Goal: Task Accomplishment & Management: Complete application form

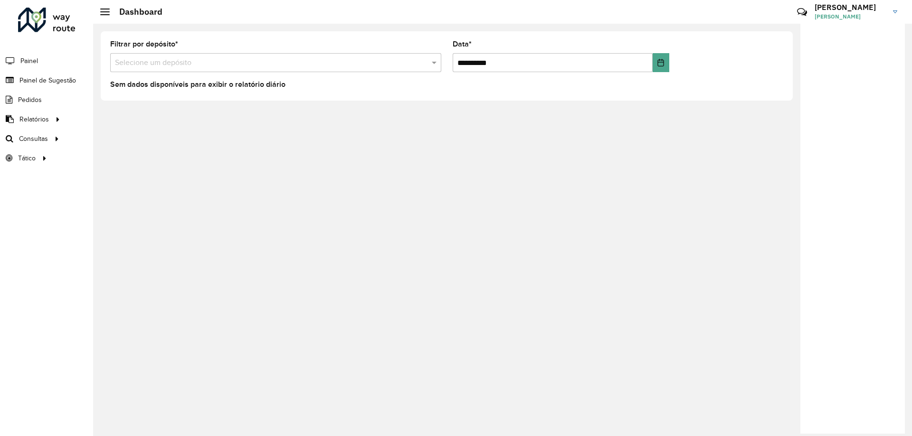
click at [161, 61] on input "text" at bounding box center [266, 62] width 302 height 11
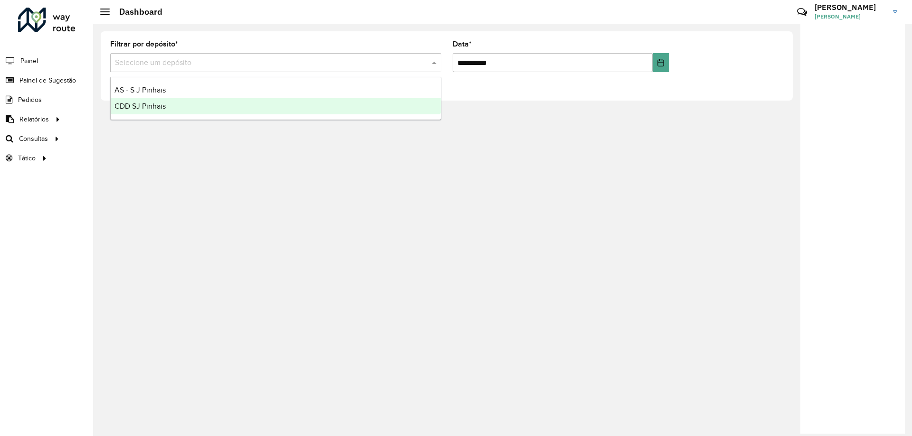
click at [148, 107] on span "CDD SJ Pinhais" at bounding box center [139, 106] width 51 height 8
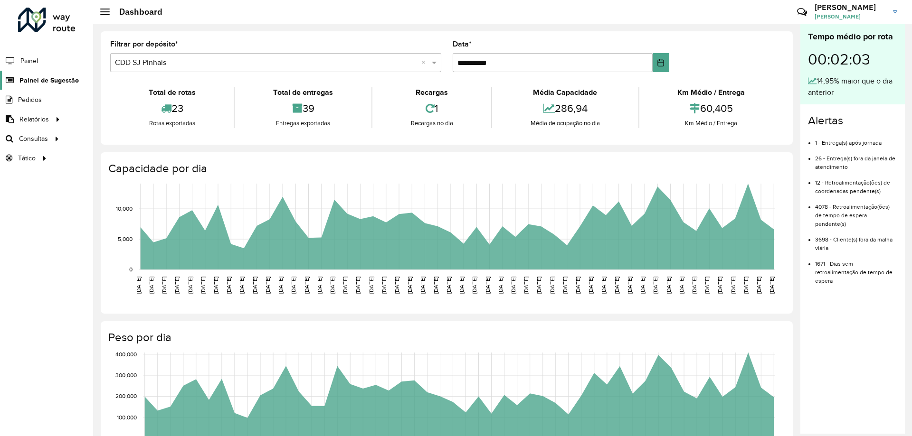
click at [46, 83] on span "Painel de Sugestão" at bounding box center [48, 80] width 59 height 10
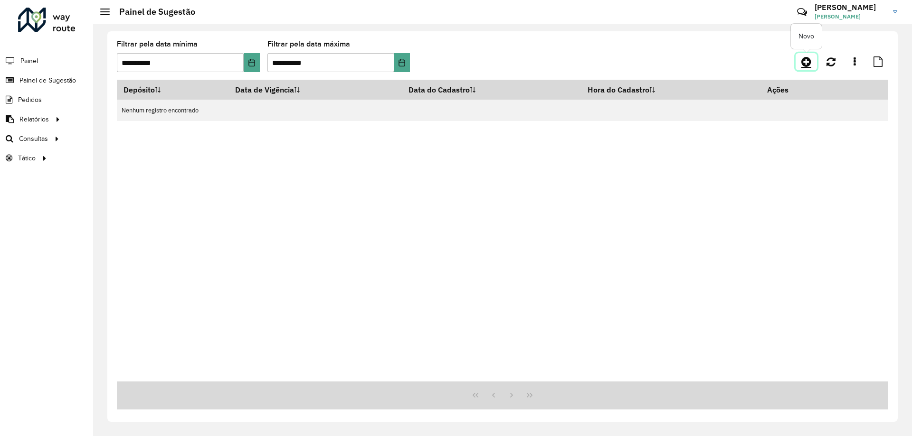
click at [802, 60] on icon at bounding box center [806, 61] width 10 height 11
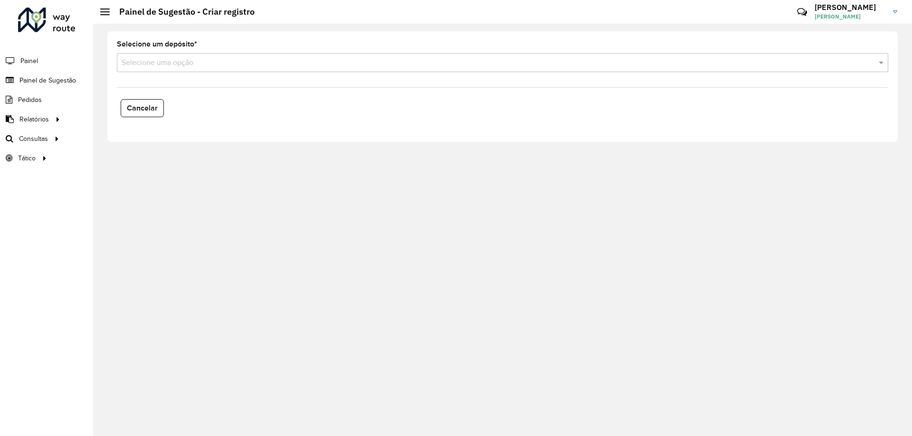
click at [137, 63] on input "text" at bounding box center [493, 62] width 743 height 11
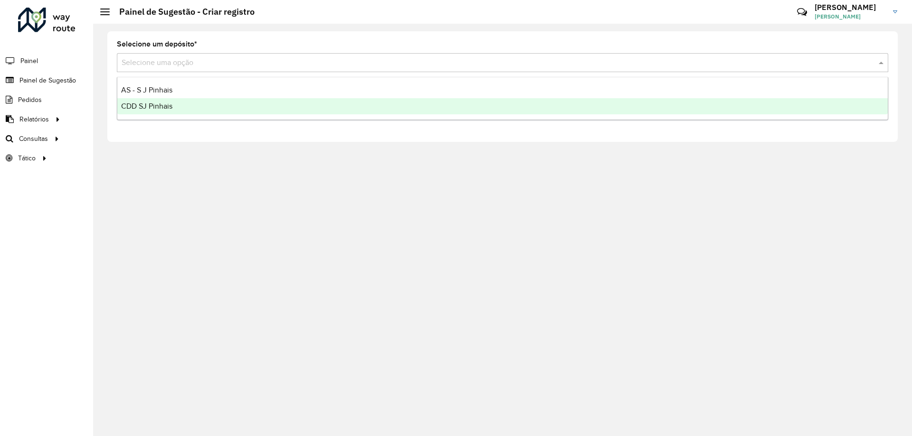
click at [157, 110] on span "CDD SJ Pinhais" at bounding box center [146, 106] width 51 height 8
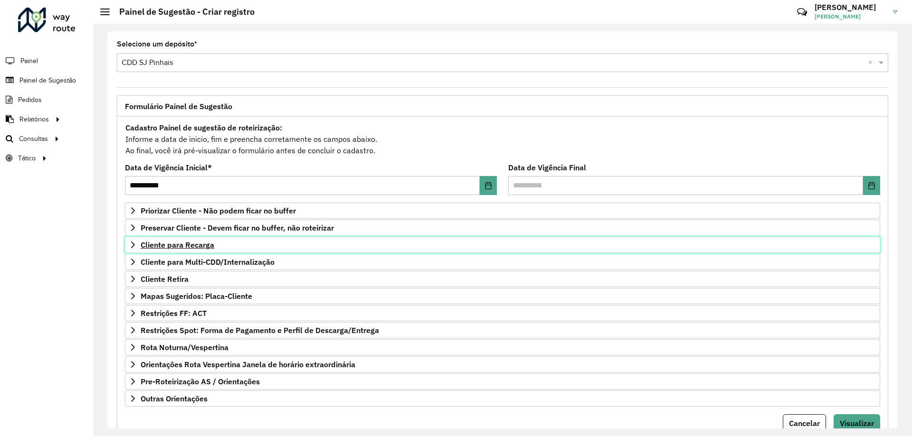
click at [168, 249] on span "Cliente para Recarga" at bounding box center [178, 245] width 74 height 8
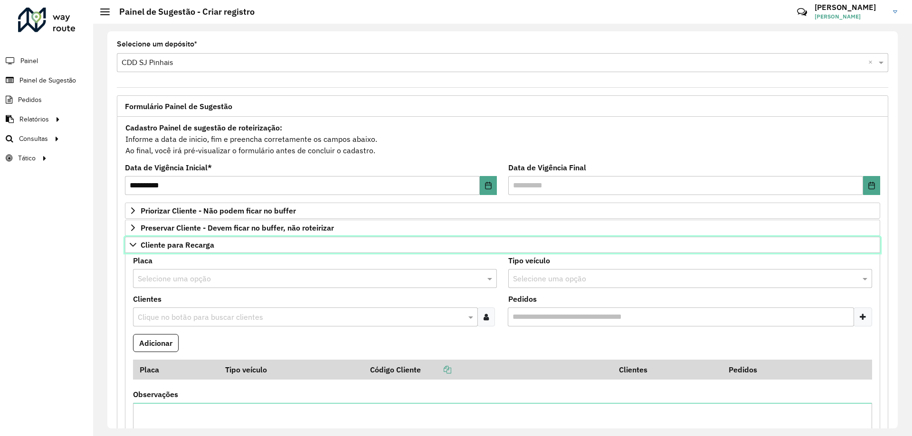
scroll to position [47, 0]
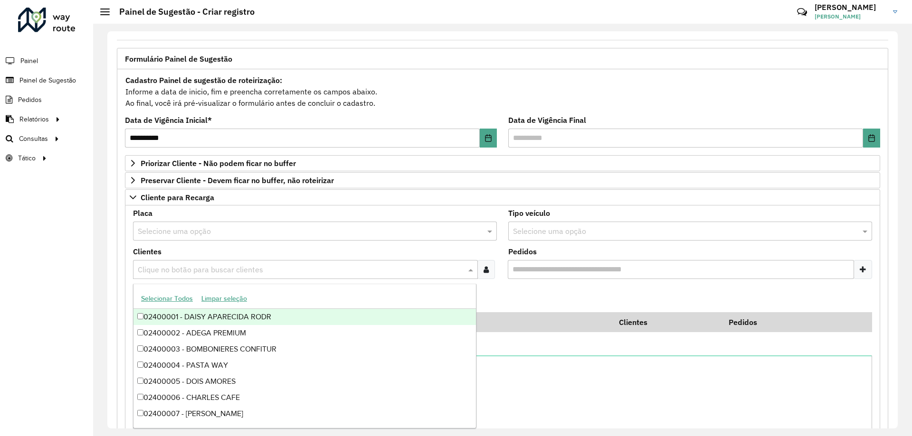
click at [198, 265] on input "text" at bounding box center [300, 269] width 330 height 11
type input "*****"
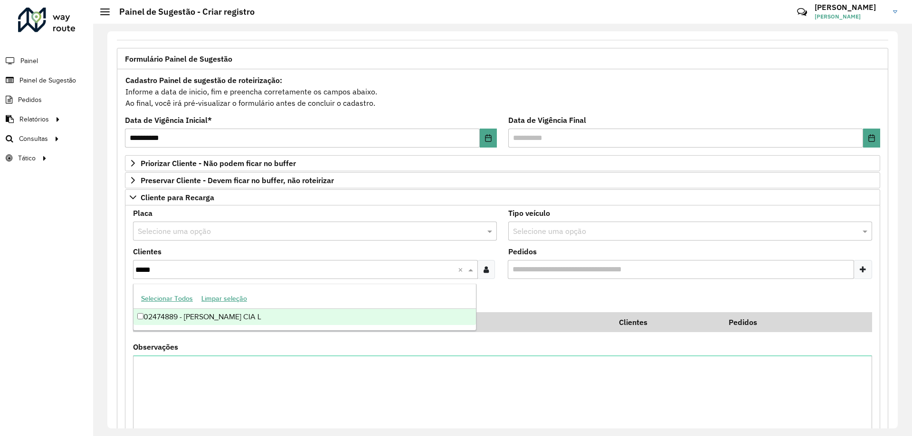
click at [238, 316] on div "02474889 - [PERSON_NAME] CIA L" at bounding box center [304, 317] width 342 height 16
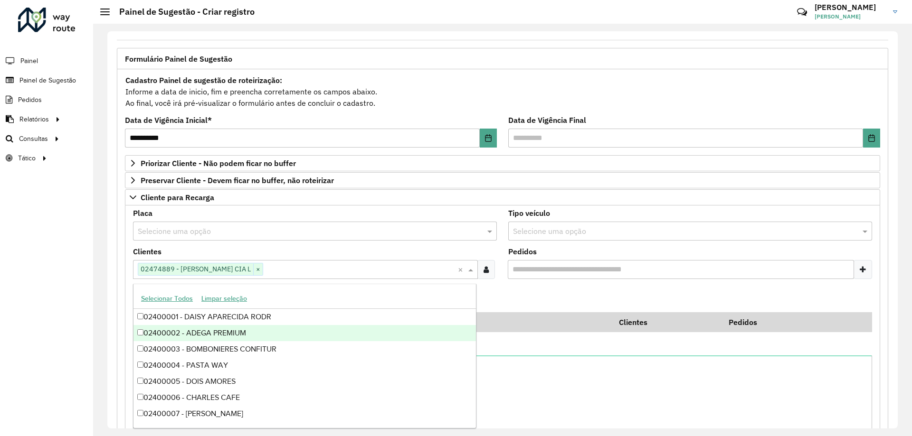
click at [545, 293] on formly-field "Adicionar" at bounding box center [502, 300] width 750 height 26
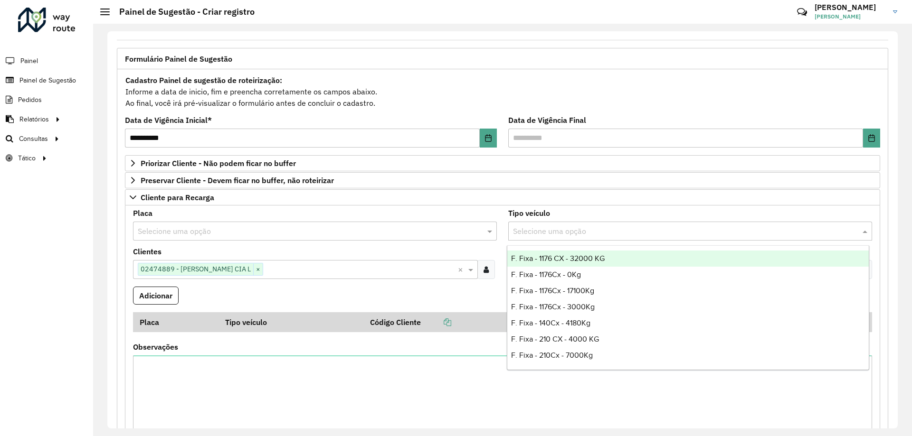
click at [555, 225] on div "Selecione uma opção" at bounding box center [690, 231] width 364 height 19
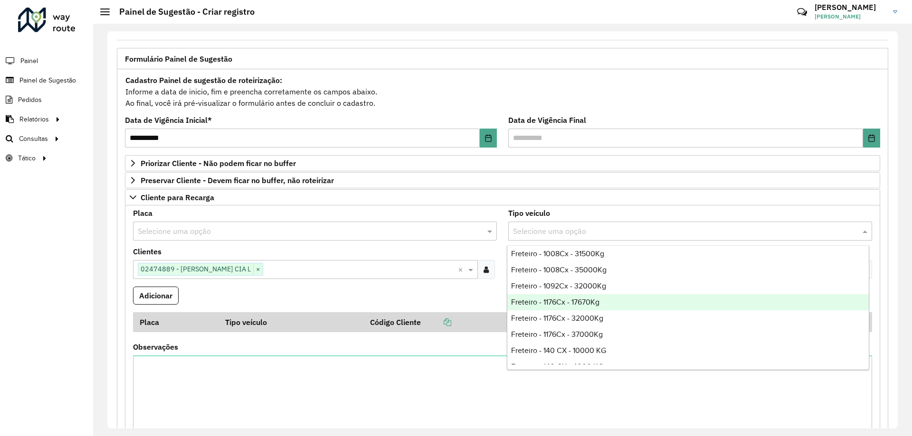
scroll to position [760, 0]
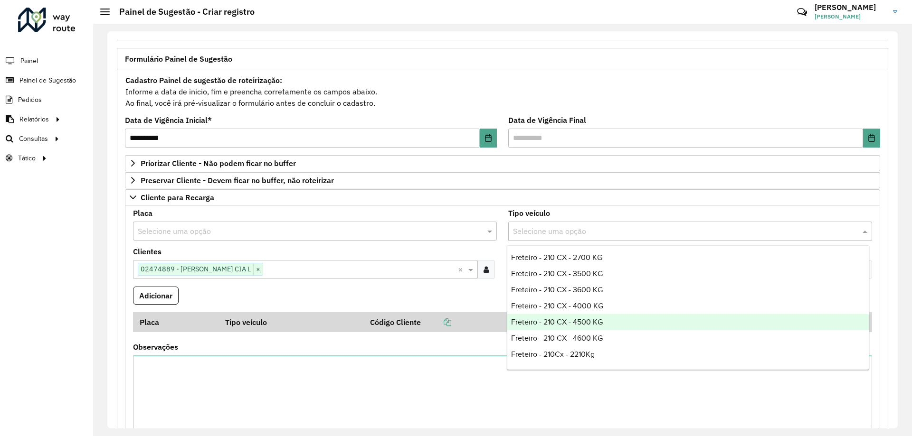
click at [612, 320] on div "Freteiro - 210 CX - 4500 KG" at bounding box center [687, 322] width 361 height 16
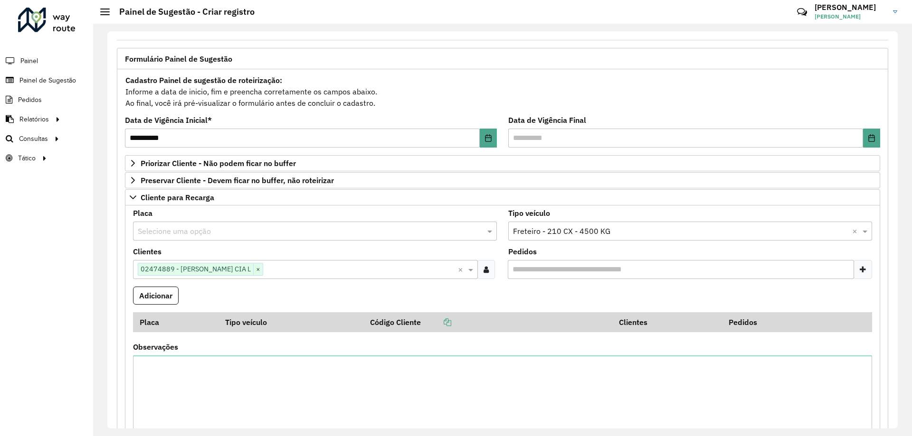
click at [442, 122] on div "**********" at bounding box center [311, 132] width 372 height 31
click at [151, 296] on button "Adicionar" at bounding box center [156, 296] width 46 height 18
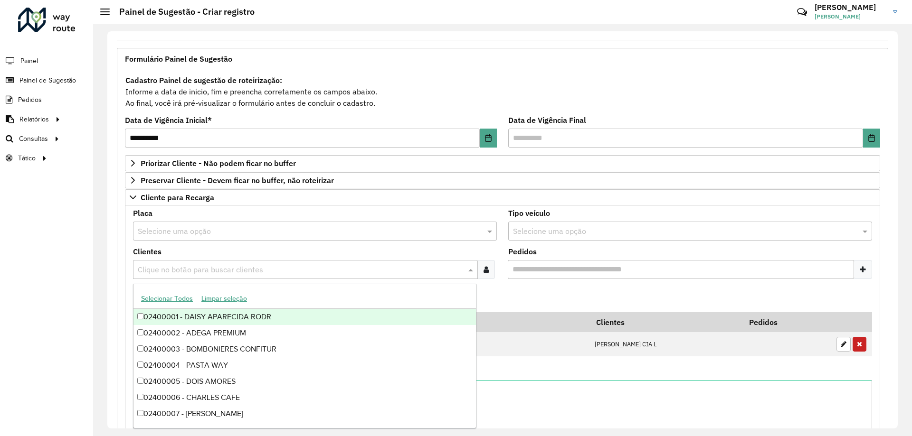
click at [226, 269] on input "text" at bounding box center [300, 269] width 330 height 11
type input "*"
type input "*****"
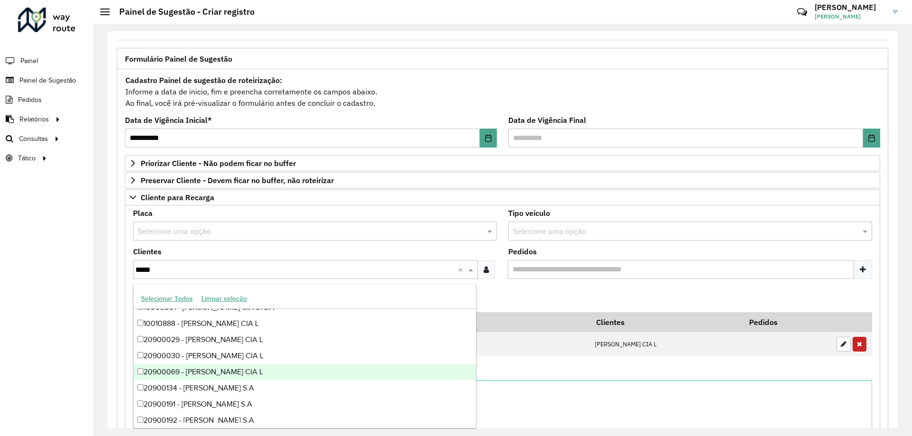
scroll to position [427, 0]
click at [237, 377] on div "20900202 - [PERSON_NAME] S.A" at bounding box center [304, 374] width 342 height 16
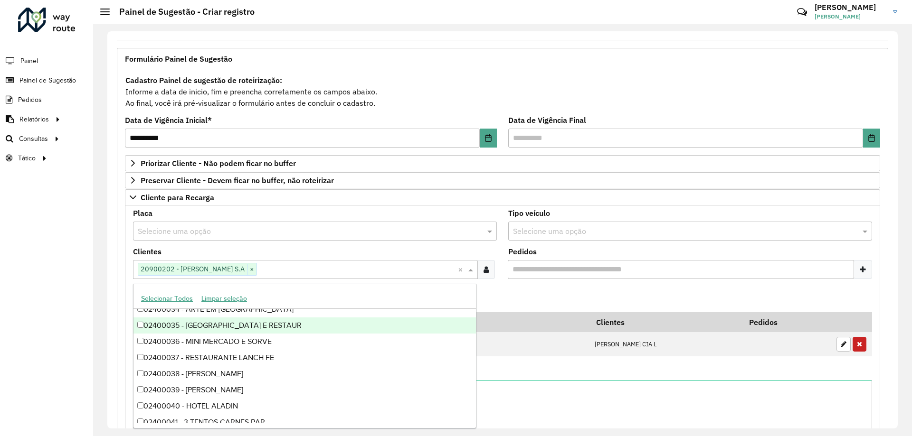
click at [520, 290] on formly-field "Adicionar" at bounding box center [502, 300] width 750 height 26
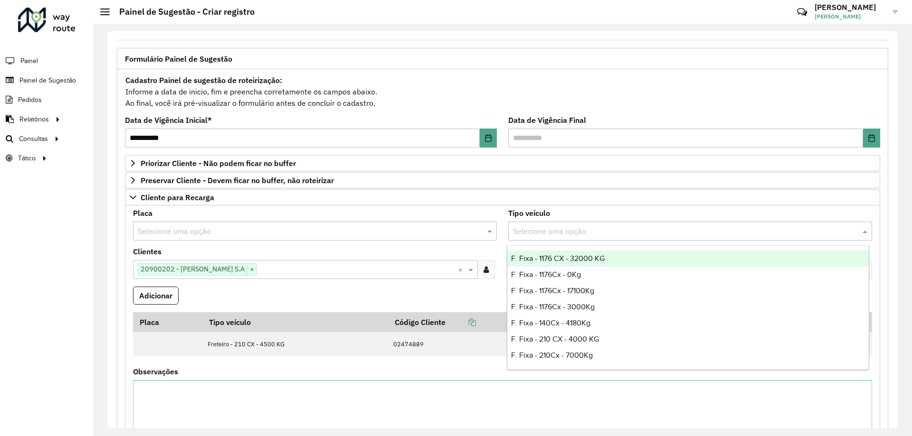
click at [566, 239] on div "Selecione uma opção" at bounding box center [690, 231] width 364 height 19
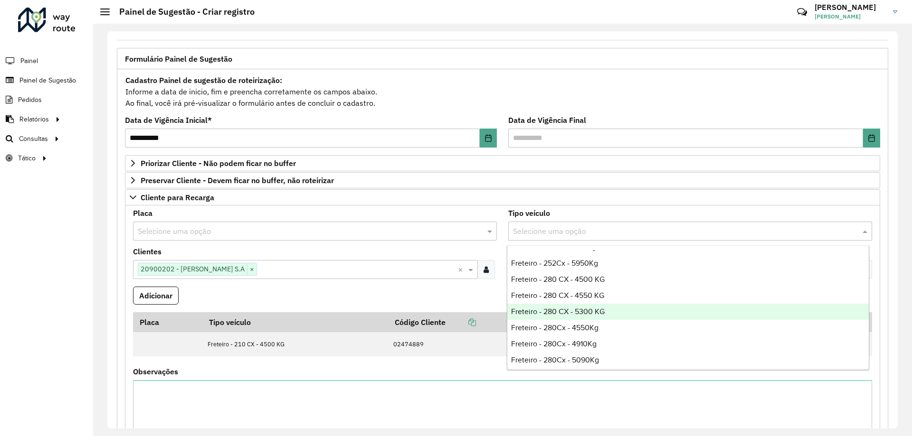
scroll to position [2184, 0]
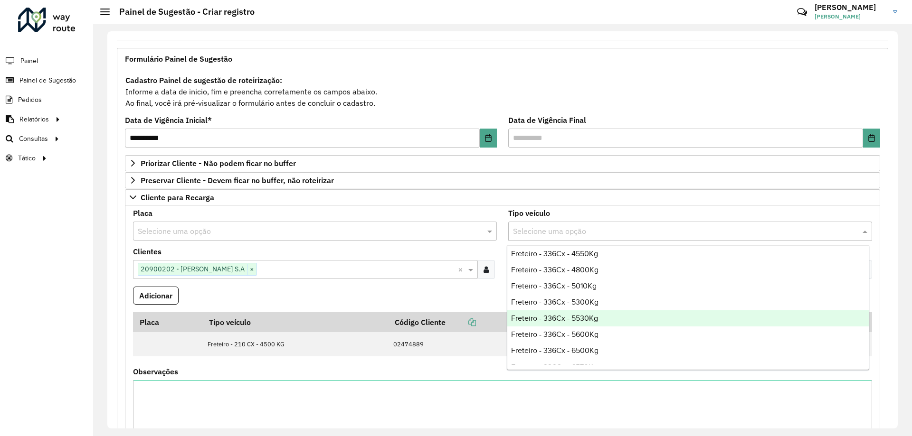
click at [621, 318] on div "Freteiro - 336Cx - 5530Kg" at bounding box center [687, 318] width 361 height 16
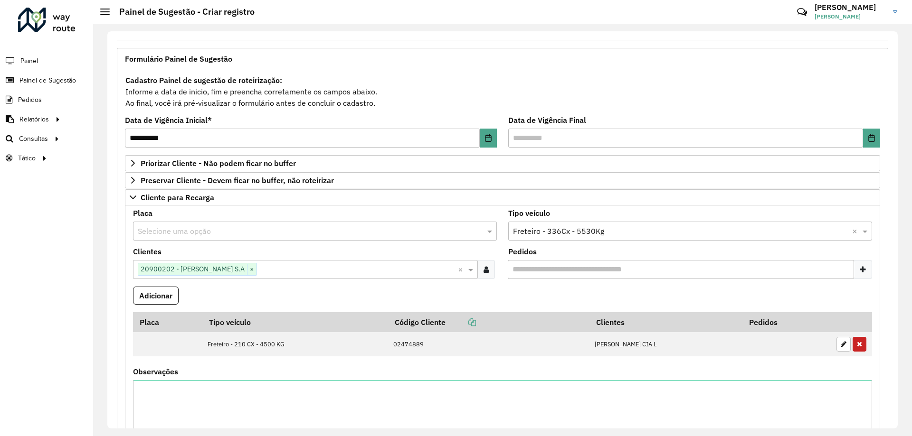
click at [465, 280] on formly-field "Clientes Clique no botão para buscar clientes 20900202 - [PERSON_NAME] S.A × ×" at bounding box center [314, 267] width 375 height 38
click at [161, 299] on button "Adicionar" at bounding box center [156, 296] width 46 height 18
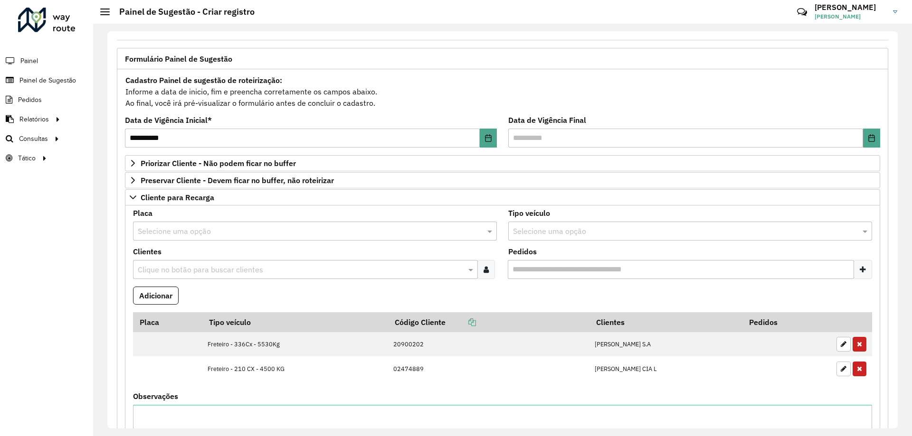
click at [245, 272] on input "text" at bounding box center [300, 269] width 330 height 11
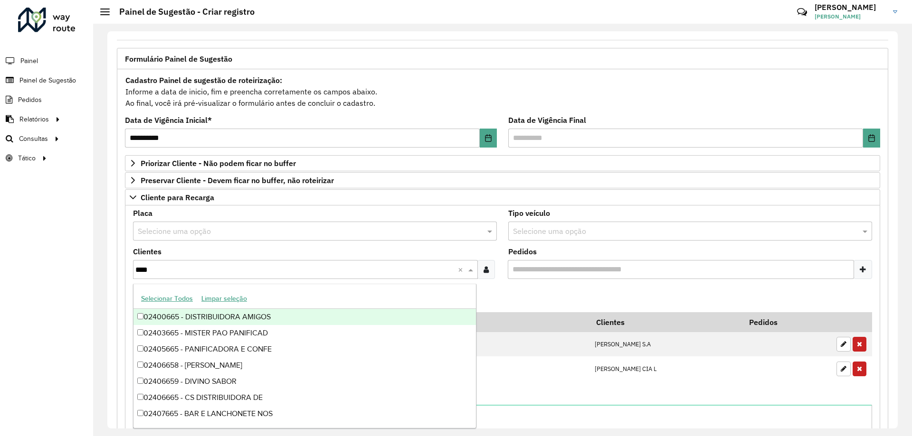
type input "*****"
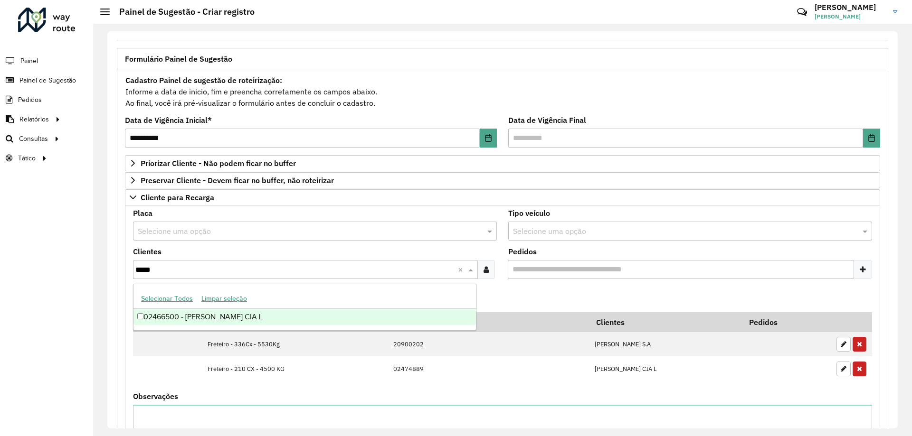
click at [287, 314] on div "02466500 - [PERSON_NAME] CIA L" at bounding box center [304, 317] width 342 height 16
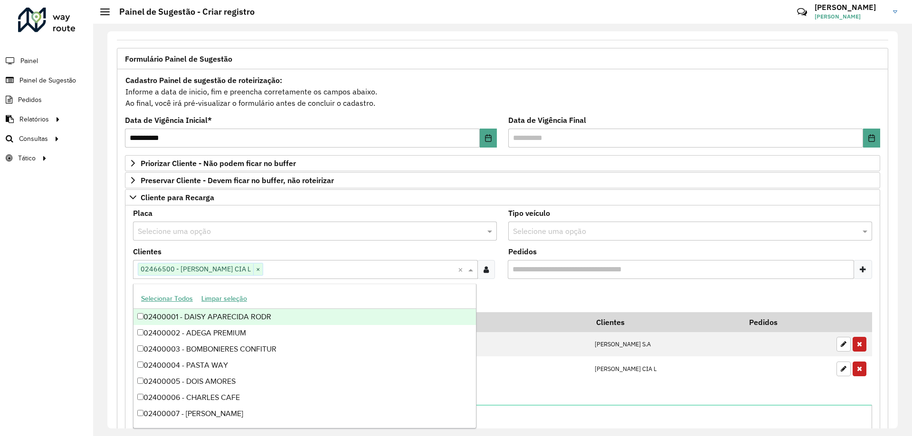
click at [519, 293] on formly-field "Adicionar" at bounding box center [502, 300] width 750 height 26
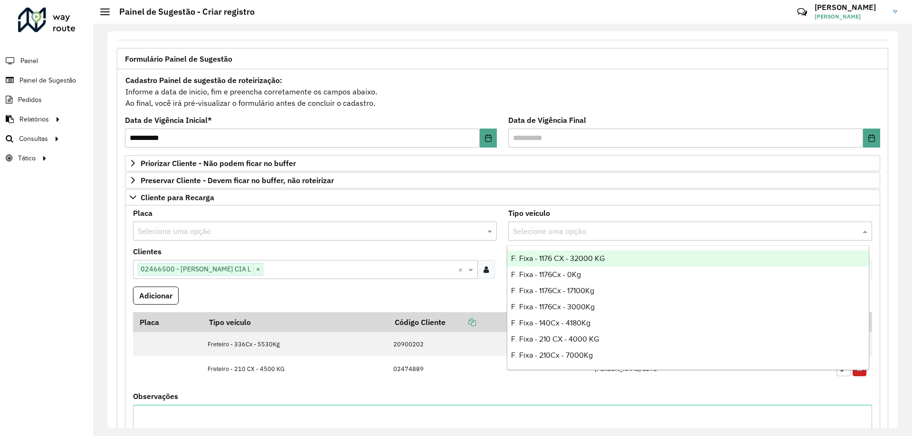
click at [552, 230] on input "text" at bounding box center [680, 231] width 335 height 11
type input "***"
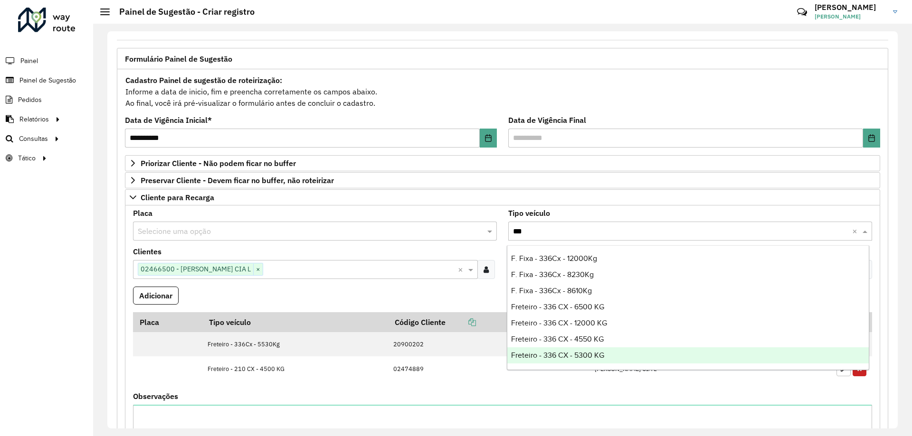
scroll to position [95, 0]
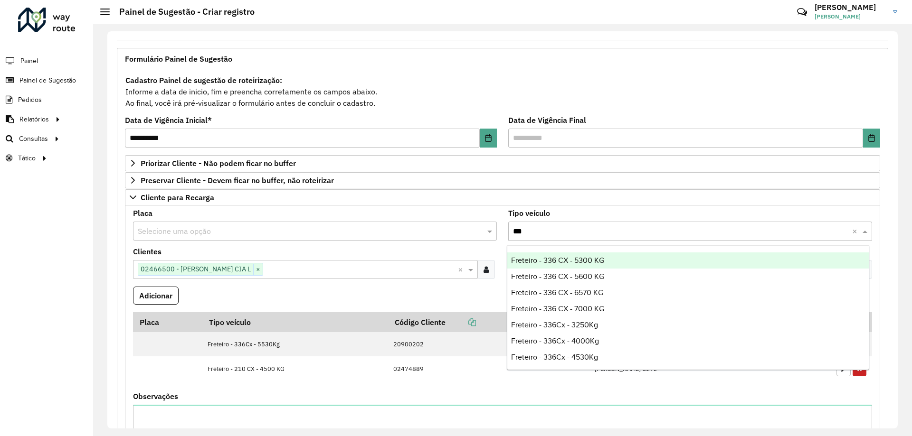
click at [601, 258] on span "Freteiro - 336 CX - 5300 KG" at bounding box center [557, 260] width 93 height 8
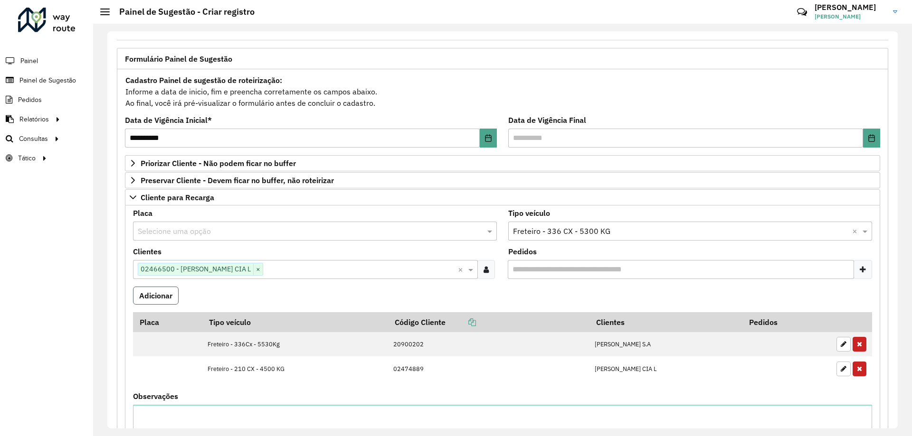
click at [165, 302] on button "Adicionar" at bounding box center [156, 296] width 46 height 18
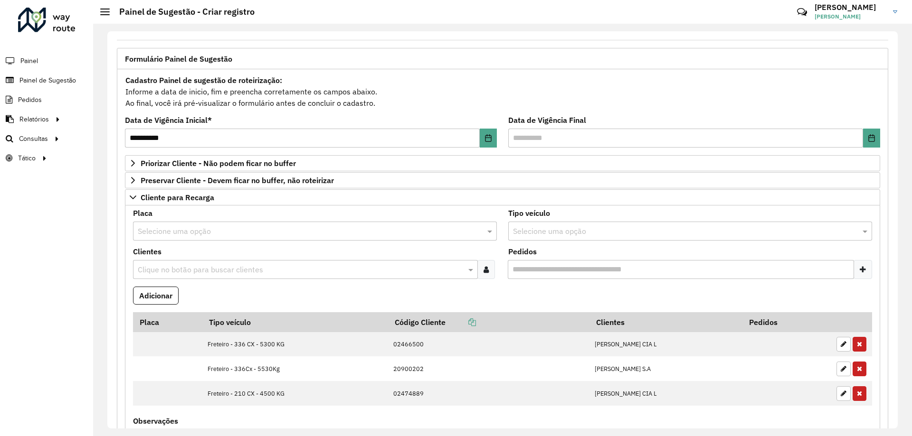
click at [284, 299] on formly-field "Adicionar" at bounding box center [502, 300] width 750 height 26
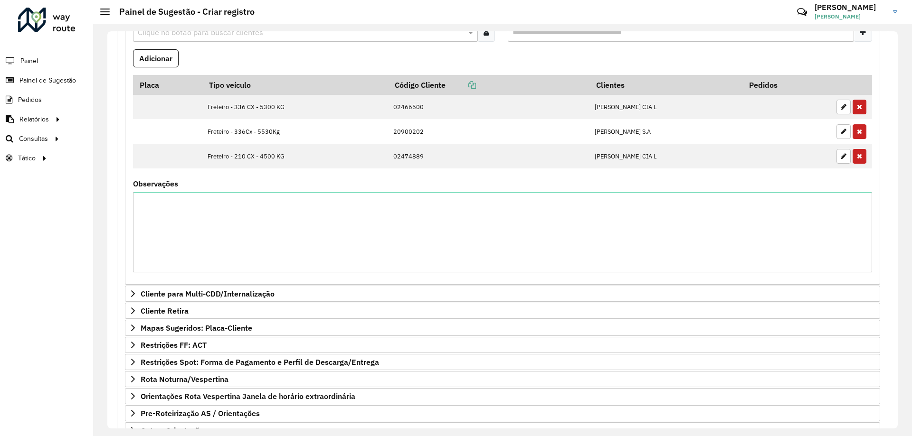
scroll to position [354, 0]
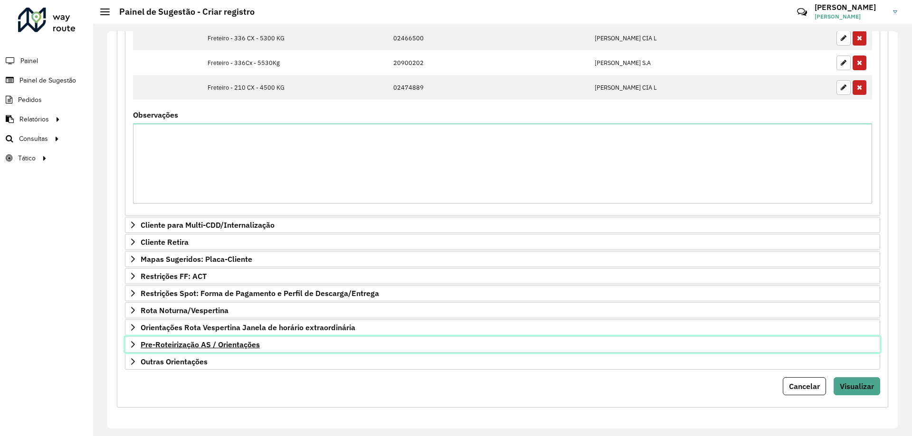
click at [149, 342] on span "Pre-Roteirização AS / Orientações" at bounding box center [200, 345] width 119 height 8
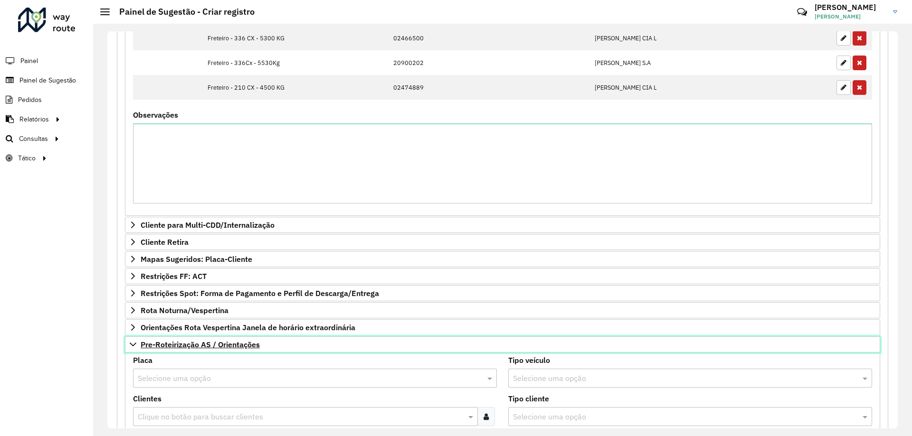
scroll to position [449, 0]
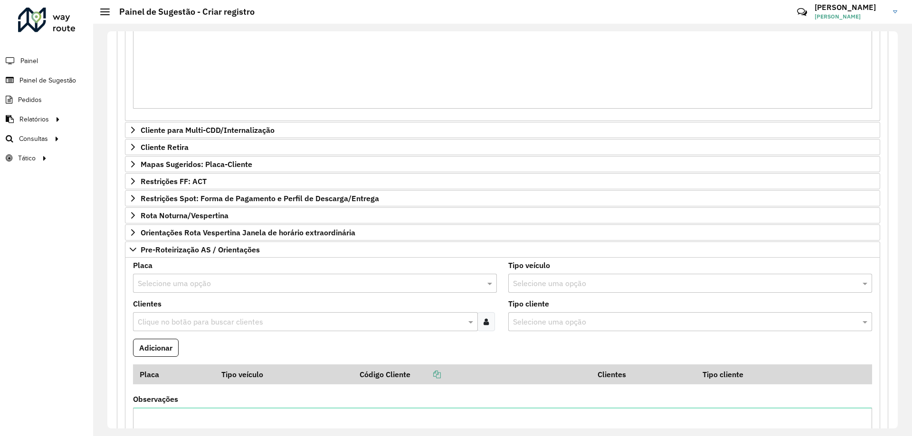
click at [183, 275] on div "Selecione uma opção" at bounding box center [315, 283] width 364 height 19
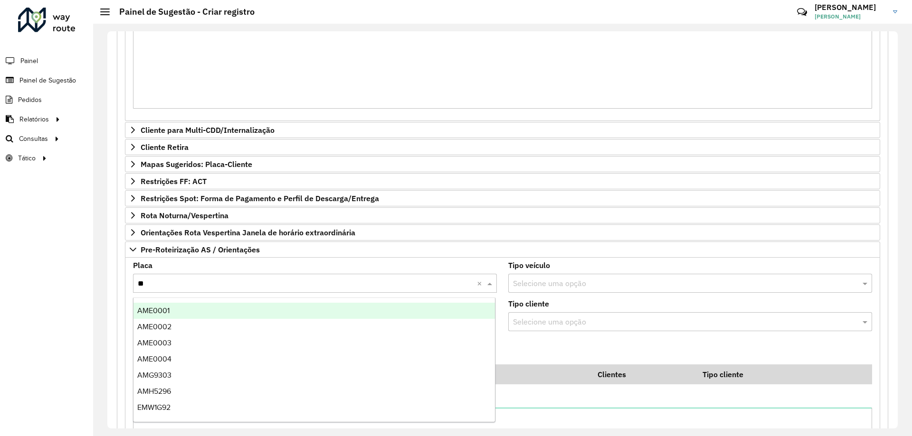
type input "***"
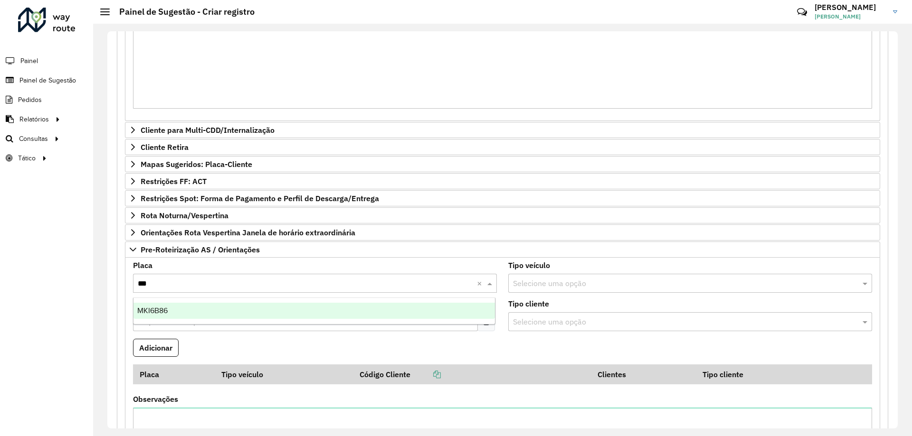
click at [211, 314] on div "MKI6B86" at bounding box center [313, 311] width 361 height 16
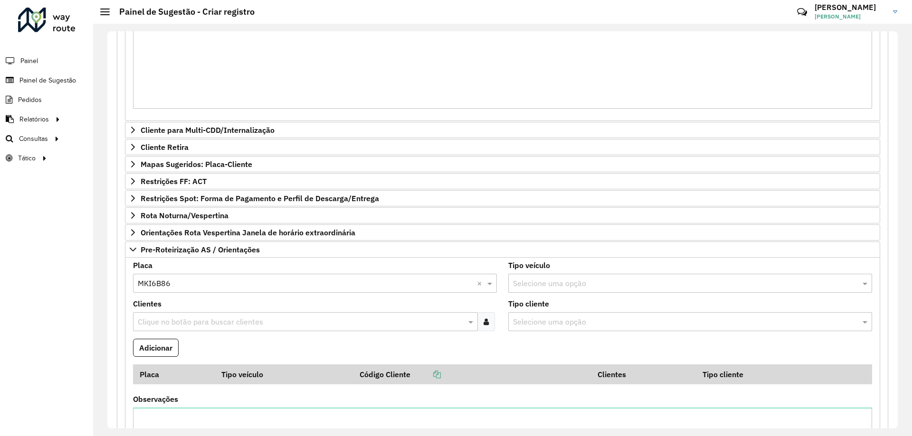
click at [211, 344] on formly-field "Adicionar" at bounding box center [502, 352] width 750 height 26
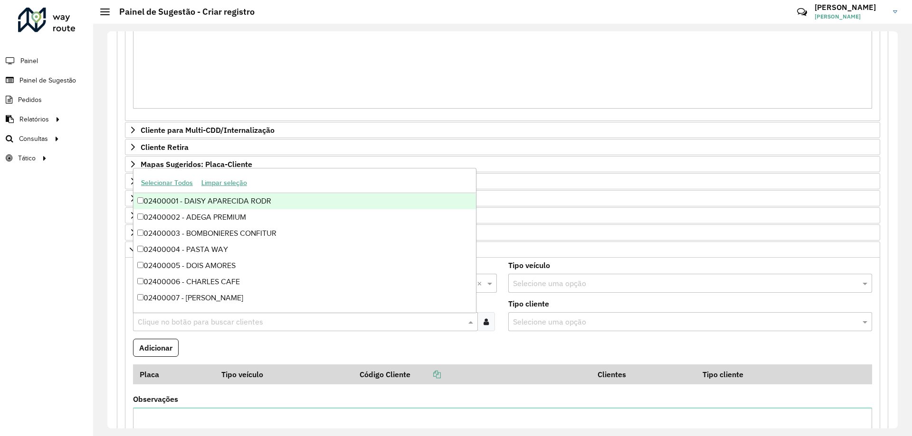
click at [201, 324] on input "text" at bounding box center [300, 322] width 330 height 11
type input "*******"
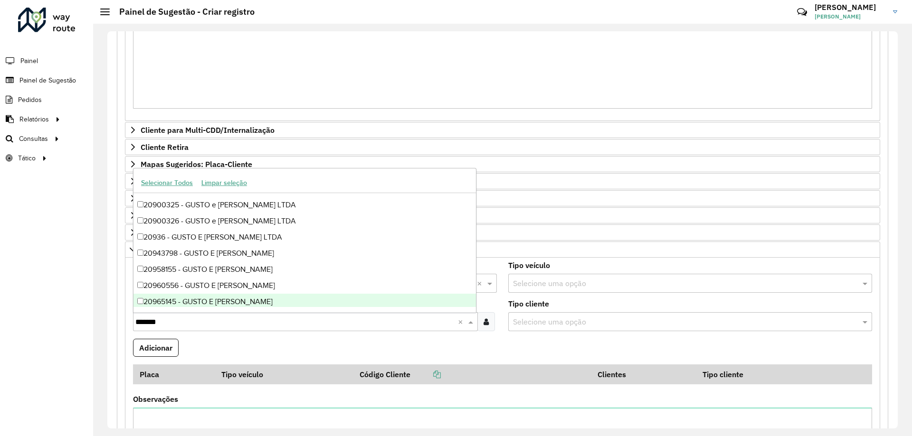
scroll to position [237, 0]
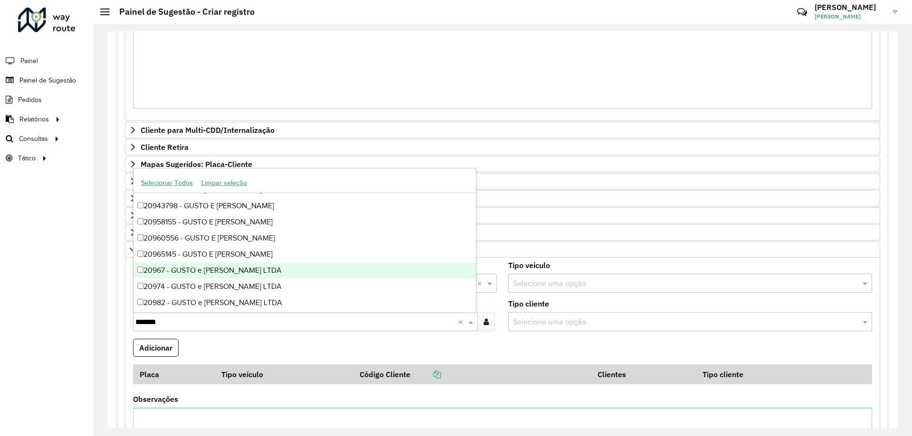
click at [289, 269] on div "20967 - GUSTO e [PERSON_NAME] LTDA" at bounding box center [304, 271] width 342 height 16
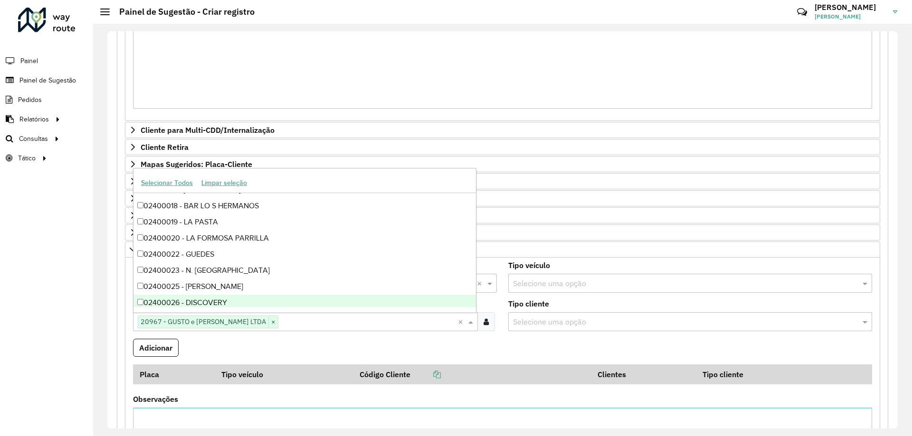
click at [270, 347] on formly-field "Adicionar" at bounding box center [502, 352] width 750 height 26
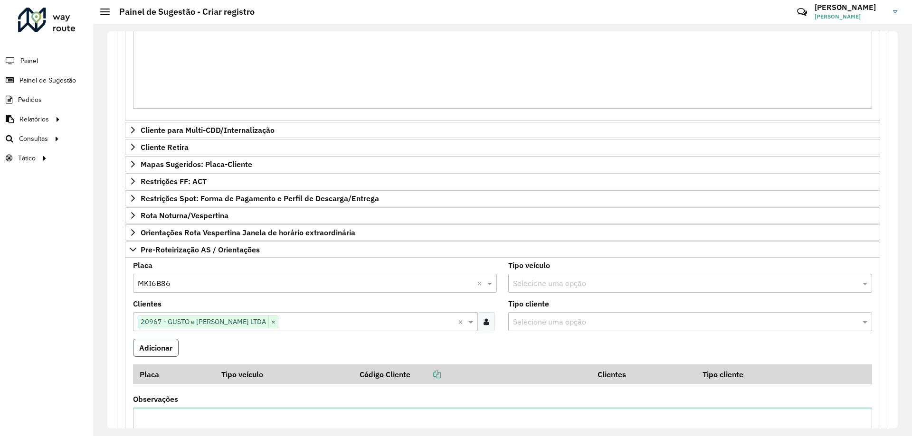
click at [175, 351] on button "Adicionar" at bounding box center [156, 348] width 46 height 18
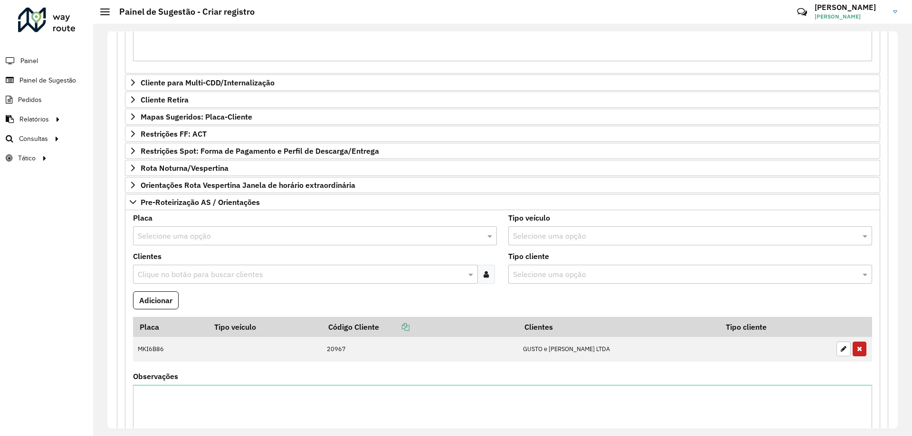
scroll to position [544, 0]
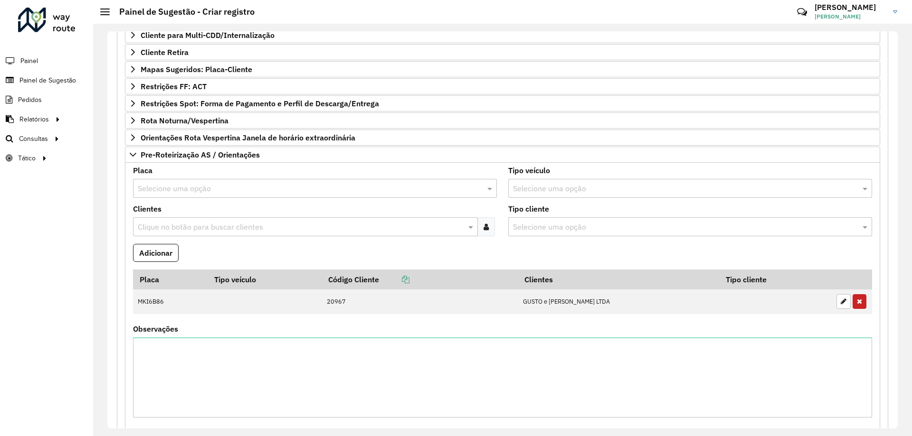
click at [207, 186] on input "text" at bounding box center [305, 188] width 335 height 11
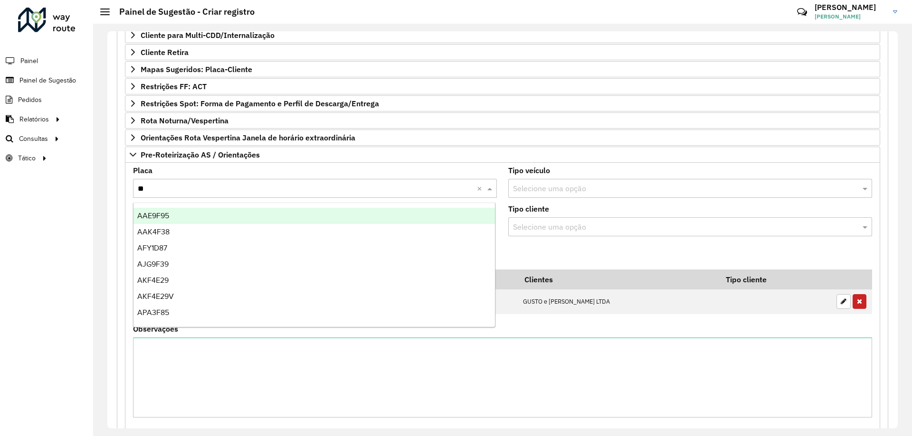
type input "***"
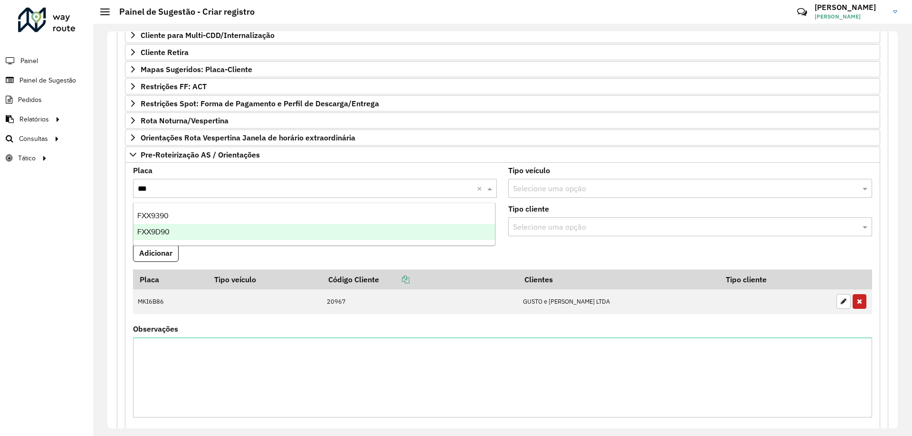
click at [195, 228] on div "FXX9D90" at bounding box center [313, 232] width 361 height 16
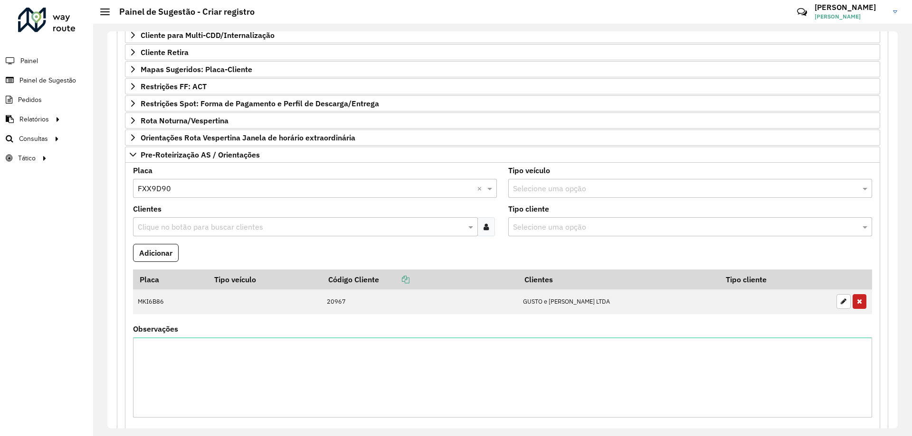
click at [180, 220] on div "Clique no botão para buscar clientes" at bounding box center [305, 226] width 345 height 19
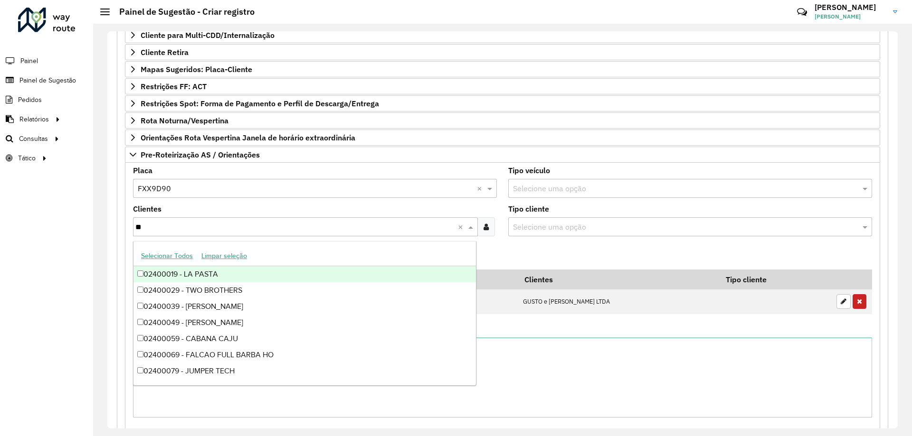
type input "***"
click at [236, 275] on div "02400955 - FESTVAL CENTRAL" at bounding box center [304, 274] width 342 height 16
click at [537, 256] on formly-field "Adicionar" at bounding box center [502, 257] width 750 height 26
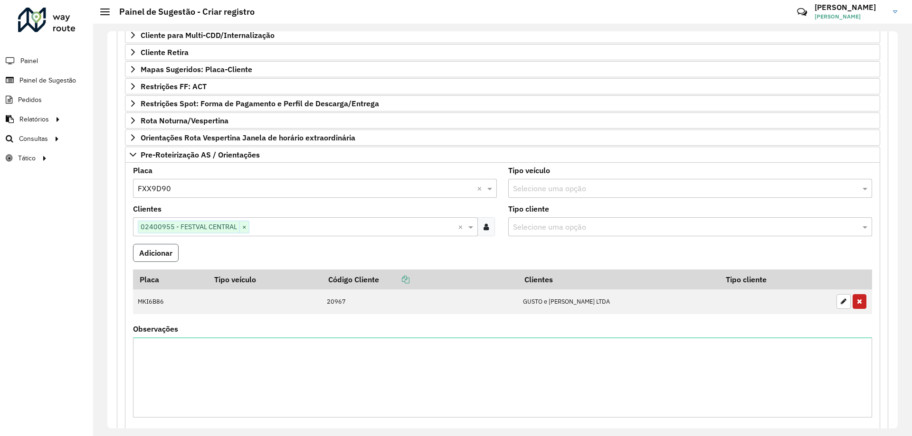
click at [169, 256] on button "Adicionar" at bounding box center [156, 253] width 46 height 18
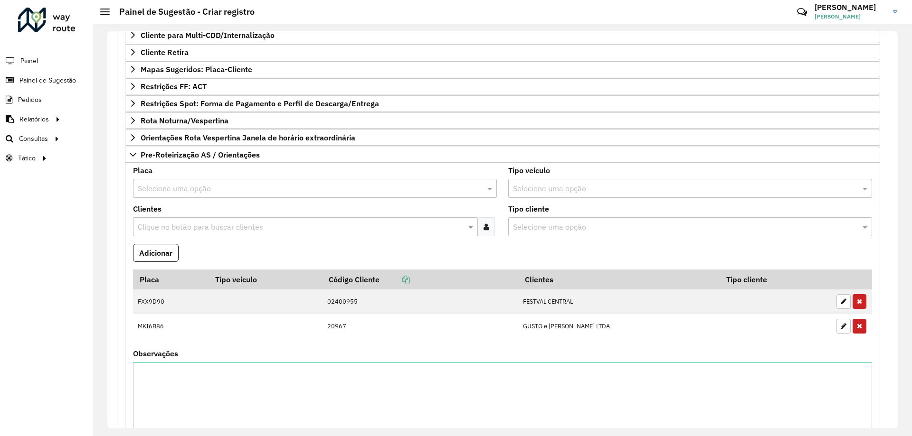
click at [186, 190] on input "text" at bounding box center [305, 188] width 335 height 11
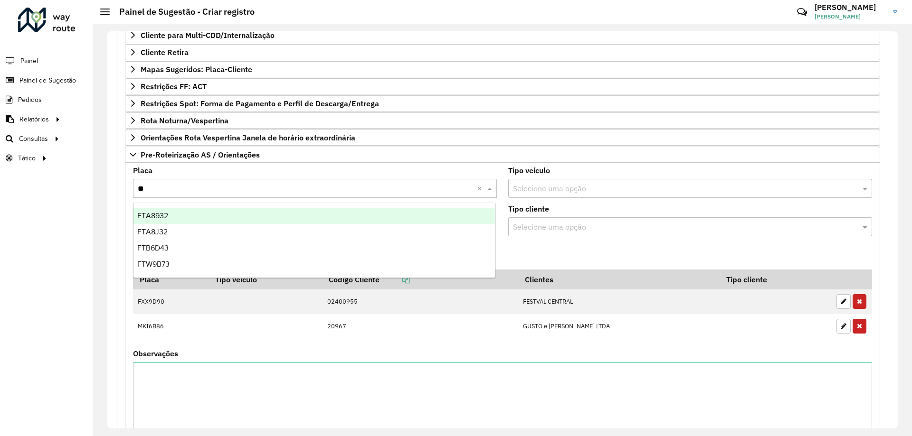
type input "***"
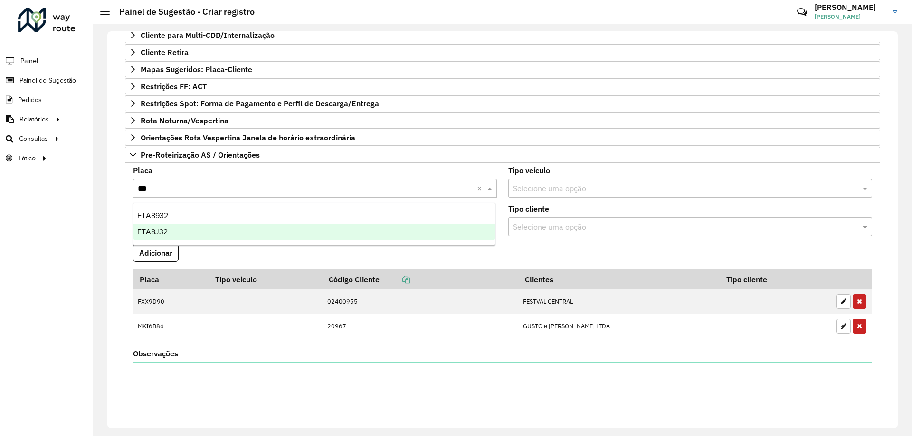
click at [198, 231] on div "FTA8J32" at bounding box center [313, 232] width 361 height 16
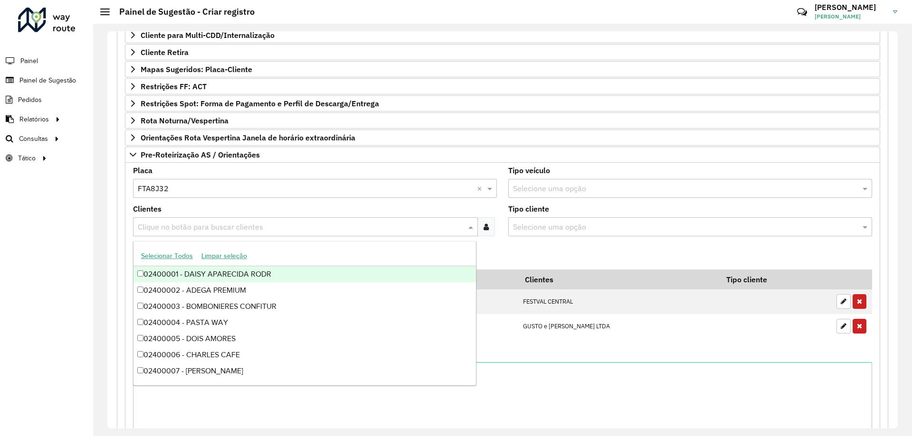
click at [195, 230] on input "text" at bounding box center [300, 227] width 330 height 11
type input "***"
click at [228, 273] on div "02400955 - FESTVAL CENTRAL" at bounding box center [304, 274] width 342 height 16
click at [563, 254] on formly-field "Adicionar" at bounding box center [502, 257] width 750 height 26
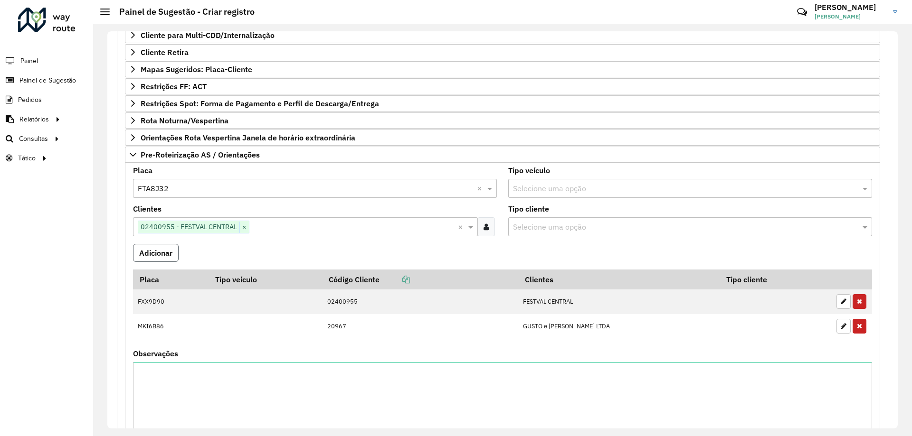
click at [146, 250] on button "Adicionar" at bounding box center [156, 253] width 46 height 18
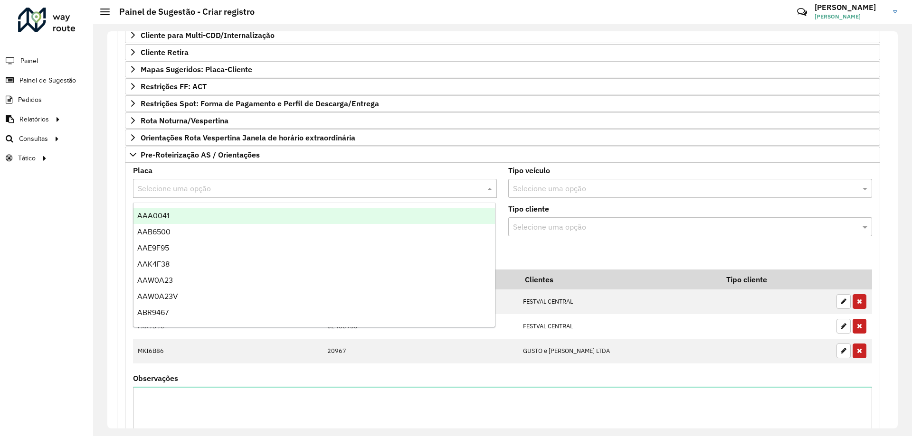
click at [180, 183] on input "text" at bounding box center [305, 188] width 335 height 11
type input "***"
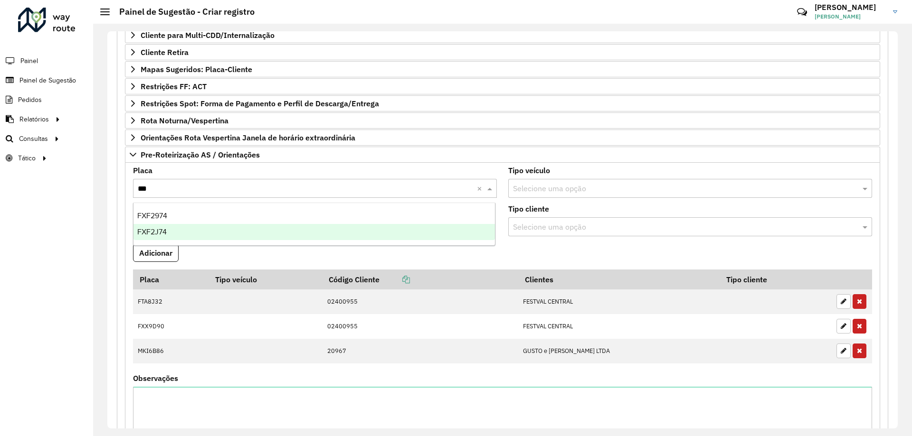
click at [183, 231] on div "FXF2J74" at bounding box center [313, 232] width 361 height 16
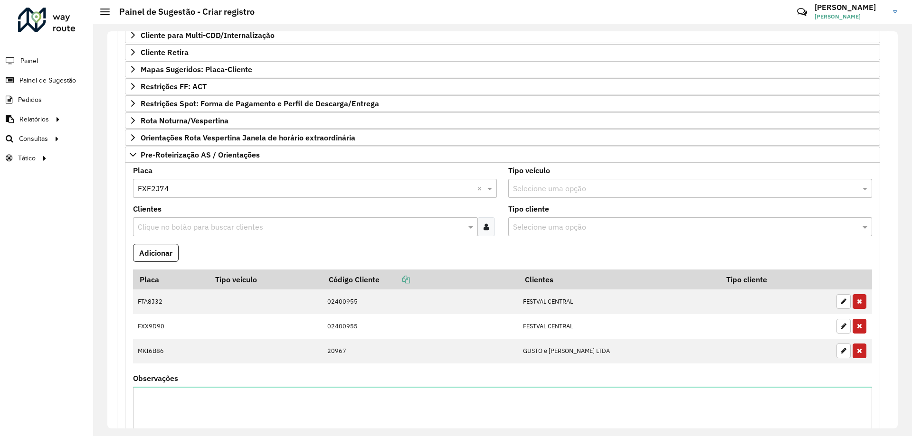
click at [191, 227] on input "text" at bounding box center [300, 227] width 330 height 11
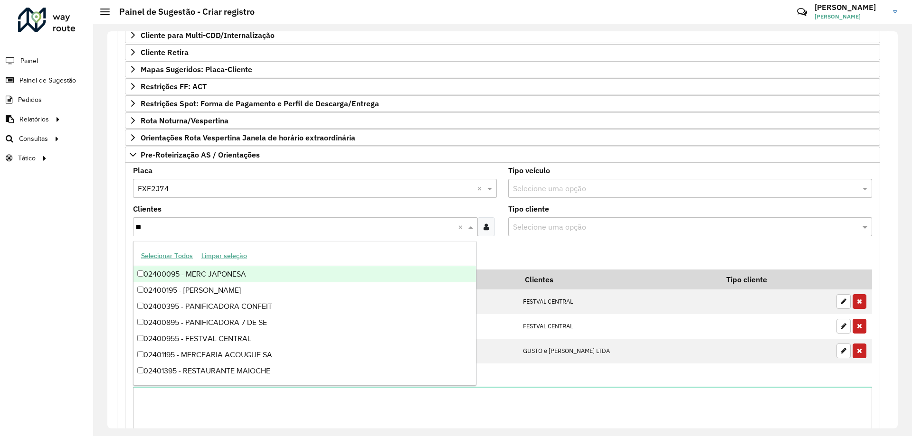
type input "***"
click at [220, 272] on div "02400955 - FESTVAL CENTRAL" at bounding box center [304, 274] width 342 height 16
click at [581, 250] on formly-field "Adicionar" at bounding box center [502, 257] width 750 height 26
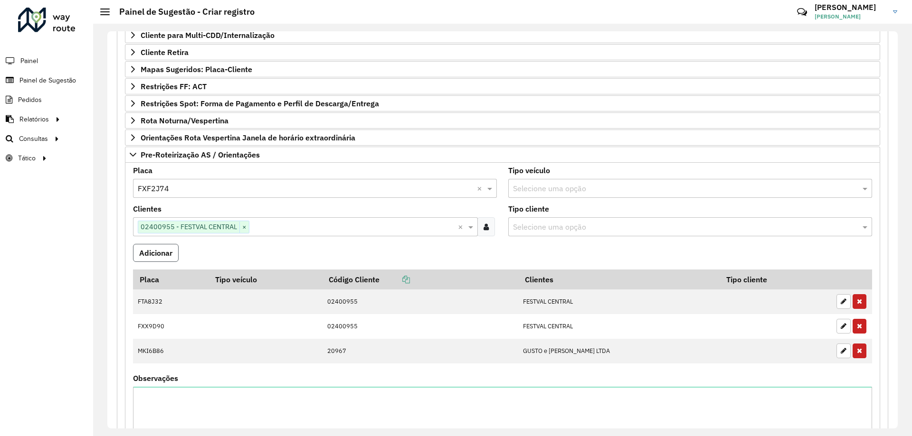
click at [153, 259] on button "Adicionar" at bounding box center [156, 253] width 46 height 18
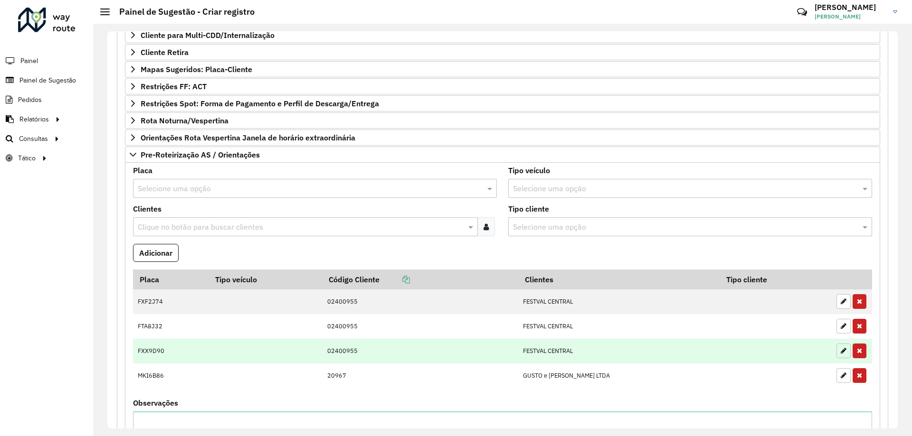
click at [840, 348] on icon "button" at bounding box center [843, 351] width 6 height 7
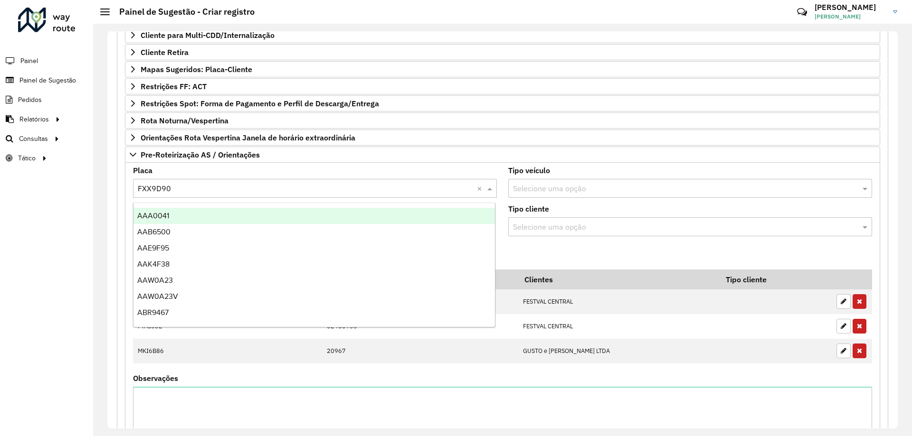
drag, startPoint x: 176, startPoint y: 189, endPoint x: 134, endPoint y: 192, distance: 41.8
click at [134, 192] on div at bounding box center [315, 188] width 364 height 12
click at [182, 186] on input "text" at bounding box center [305, 188] width 335 height 11
type input "*"
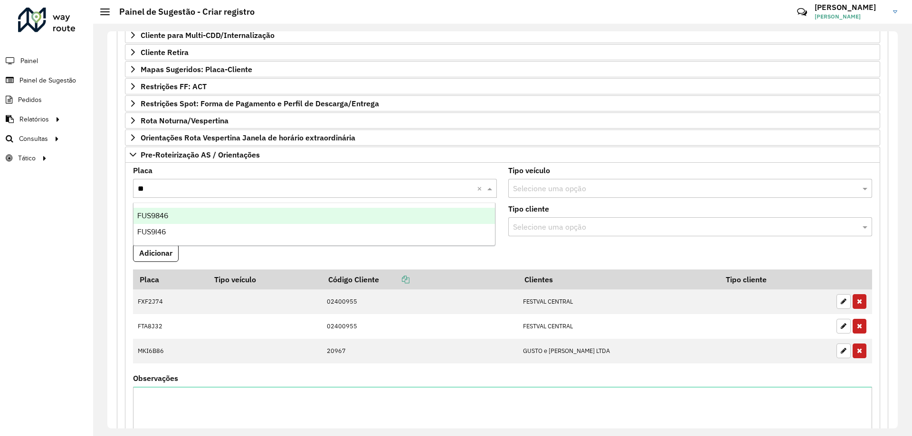
type input "***"
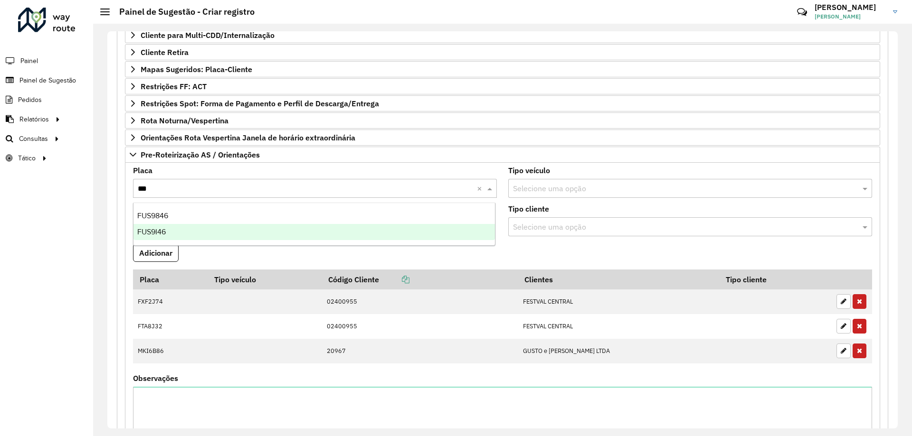
click at [199, 229] on div "FUS9I46" at bounding box center [313, 232] width 361 height 16
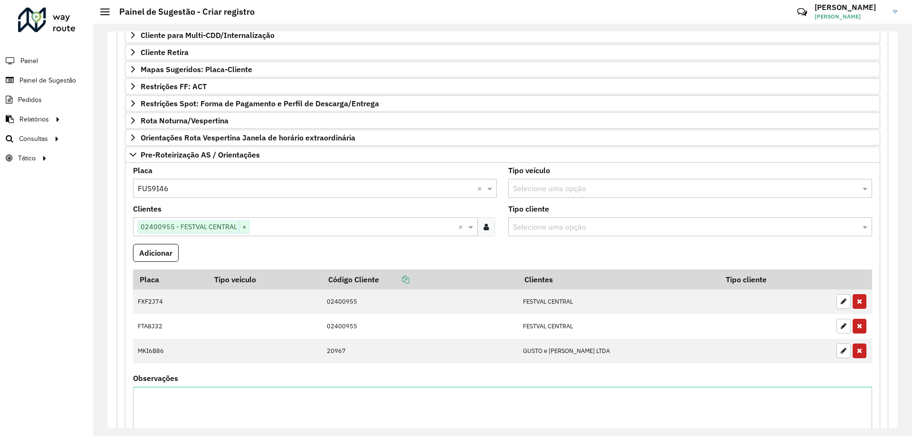
click at [563, 246] on formly-field "Adicionar" at bounding box center [502, 257] width 750 height 26
click at [162, 256] on button "Adicionar" at bounding box center [156, 253] width 46 height 18
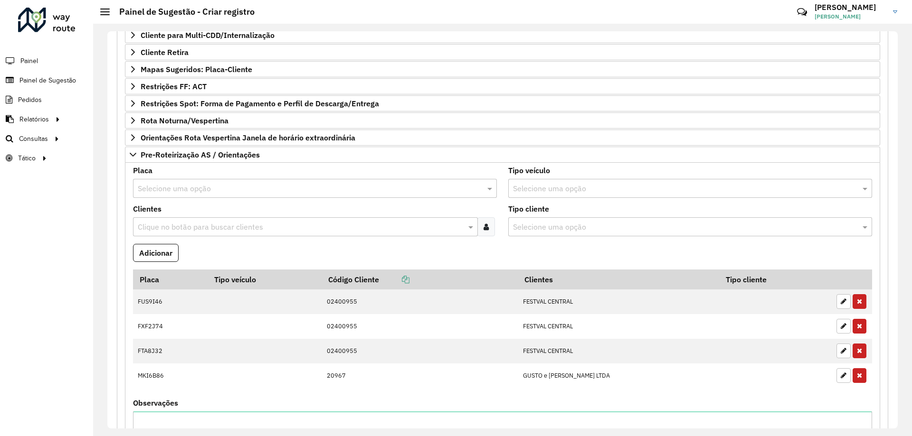
click at [190, 227] on input "text" at bounding box center [300, 227] width 330 height 11
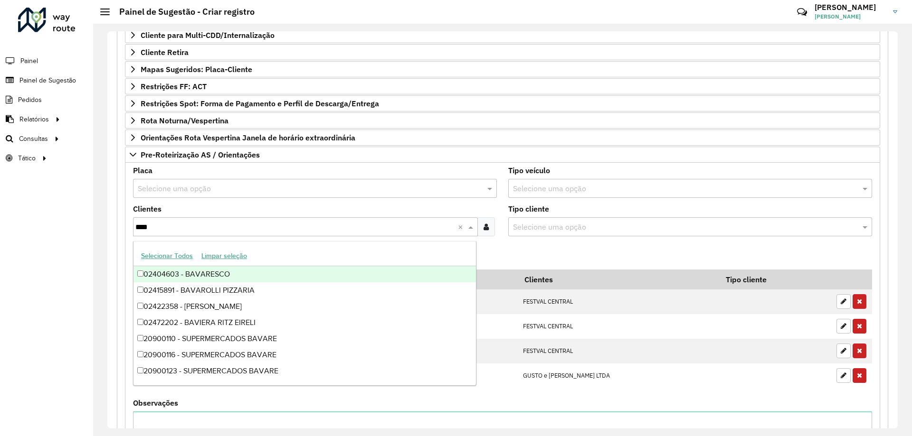
type input "*****"
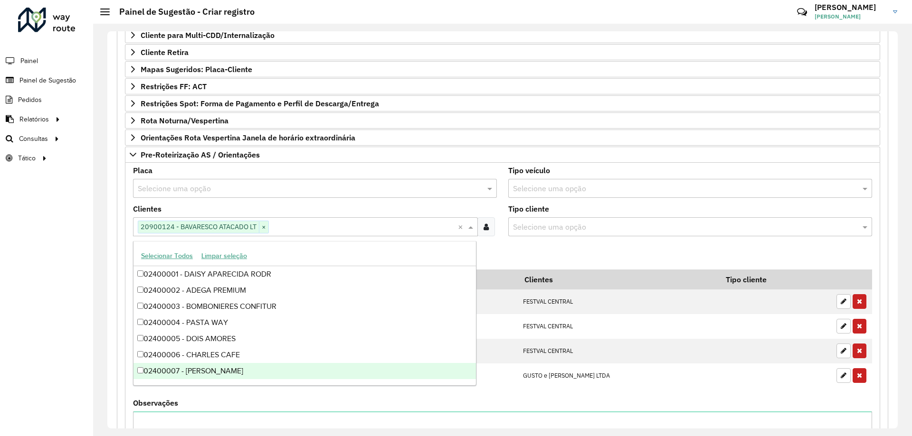
click at [544, 254] on formly-field "Adicionar" at bounding box center [502, 257] width 750 height 26
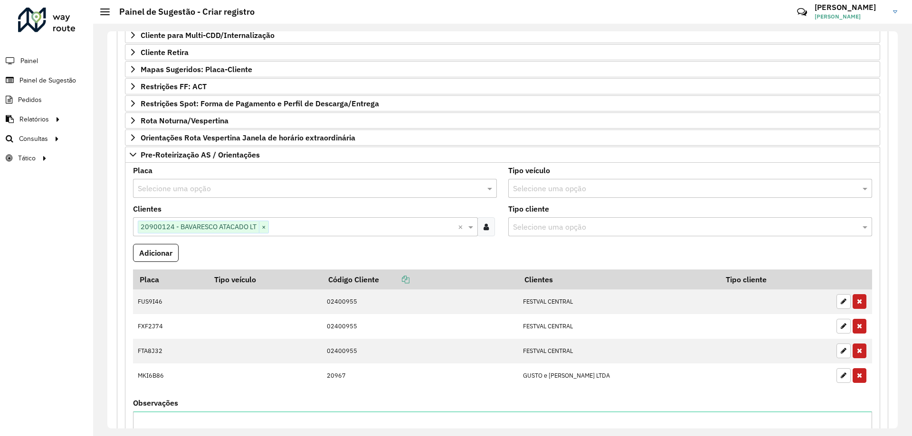
click at [185, 188] on input "text" at bounding box center [305, 188] width 335 height 11
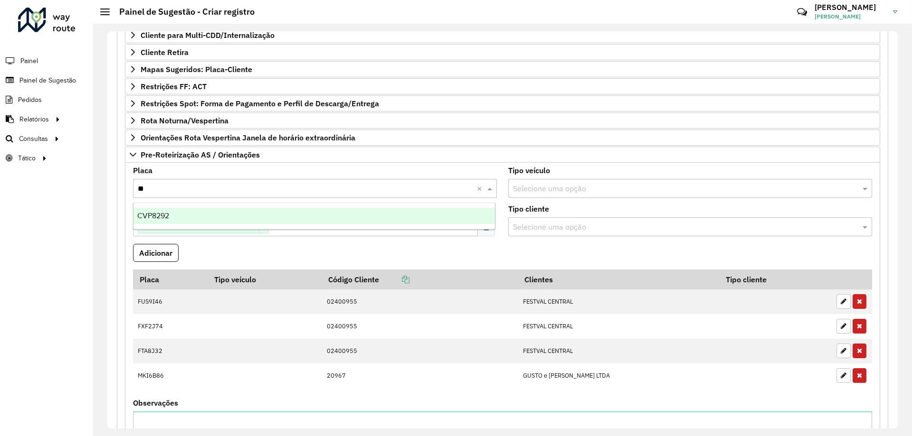
type input "***"
click at [205, 213] on div "CVP8292" at bounding box center [313, 216] width 361 height 16
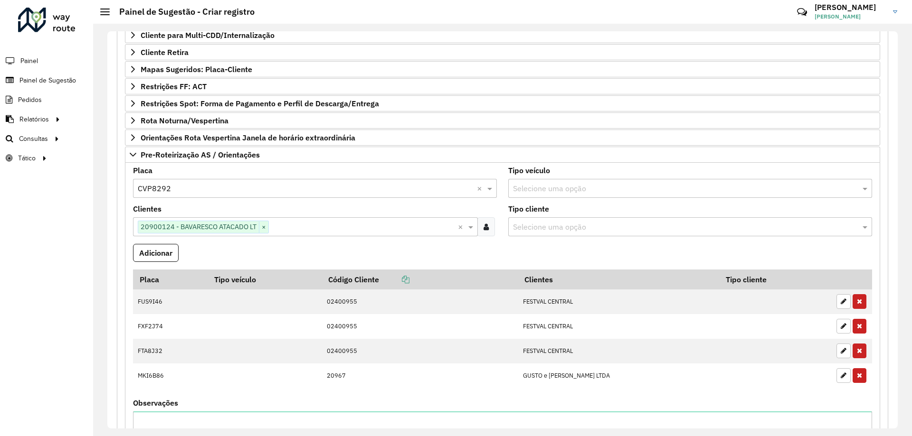
click at [229, 257] on formly-field "Adicionar" at bounding box center [502, 257] width 750 height 26
click at [158, 254] on button "Adicionar" at bounding box center [156, 253] width 46 height 18
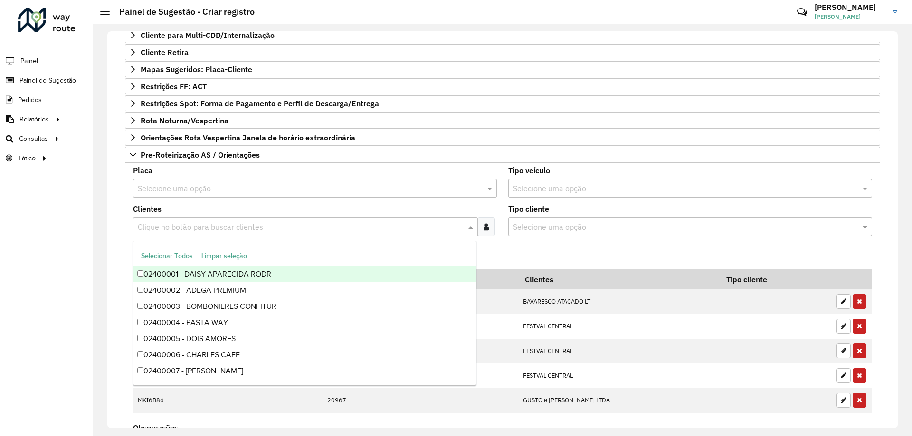
click at [256, 232] on input "text" at bounding box center [300, 227] width 330 height 11
type input "*****"
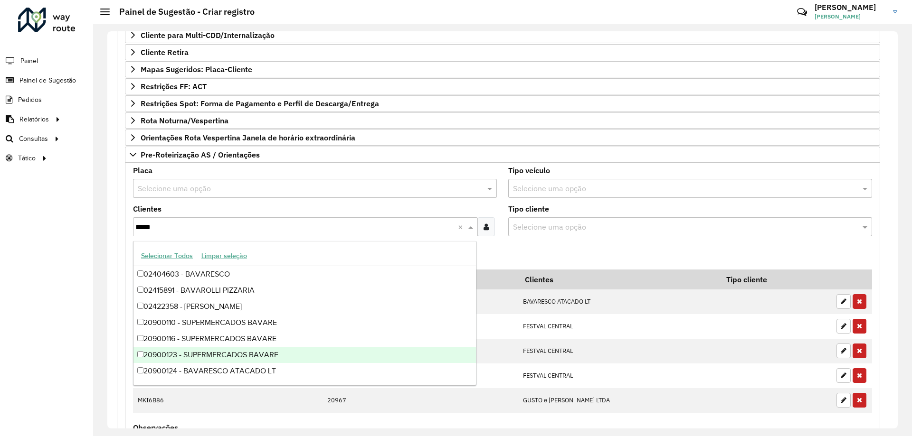
click at [265, 350] on div "20900123 - SUPERMERCADOS BAVARE" at bounding box center [304, 355] width 342 height 16
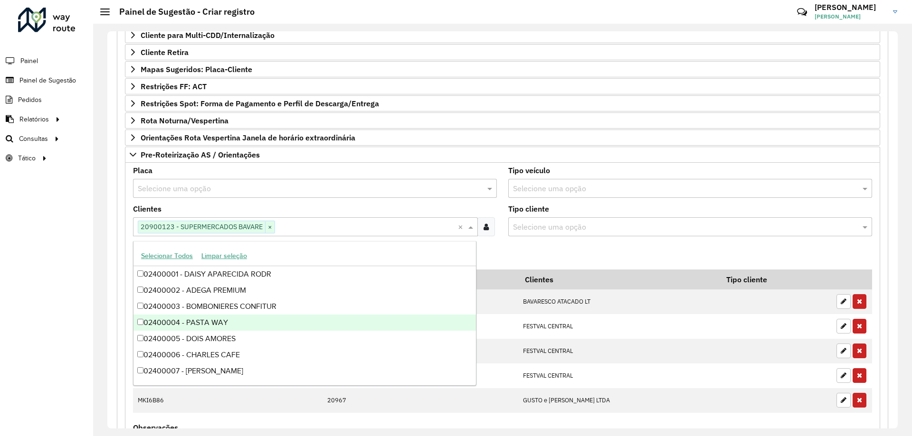
click at [557, 243] on formly-field "Tipo cliente Selecione uma opção" at bounding box center [689, 225] width 375 height 38
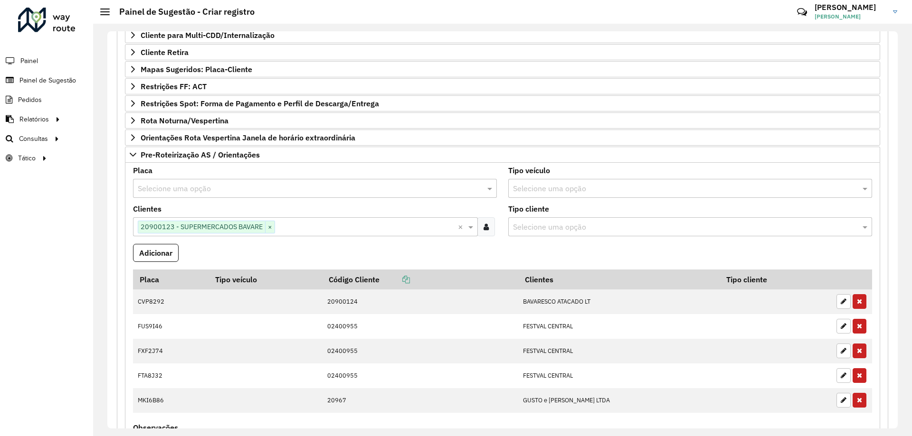
click at [316, 191] on input "text" at bounding box center [305, 188] width 335 height 11
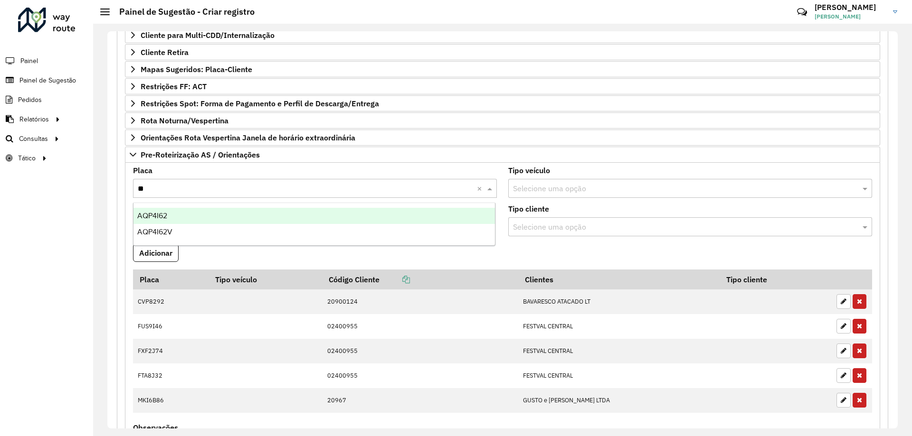
type input "***"
click at [160, 221] on div "AQP4I62" at bounding box center [313, 216] width 361 height 16
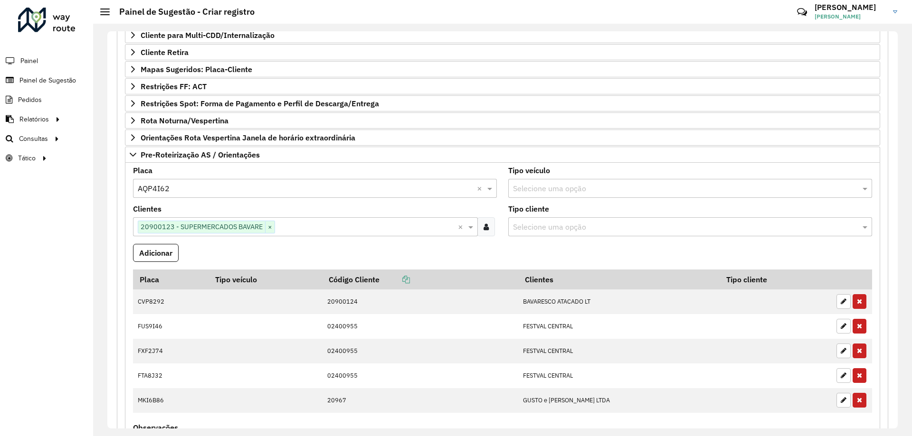
click at [515, 257] on formly-field "Adicionar" at bounding box center [502, 257] width 750 height 26
click at [168, 249] on button "Adicionar" at bounding box center [156, 253] width 46 height 18
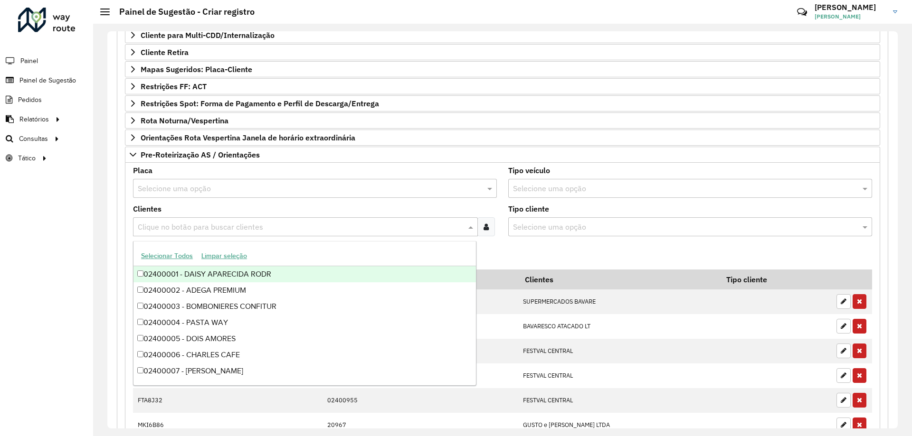
click at [202, 229] on input "text" at bounding box center [300, 227] width 330 height 11
type input "******"
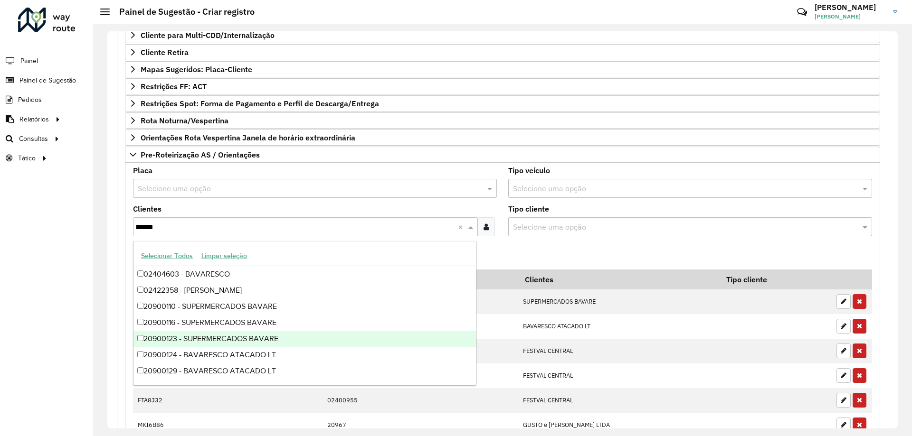
click at [266, 343] on div "20900123 - SUPERMERCADOS BAVARE" at bounding box center [304, 339] width 342 height 16
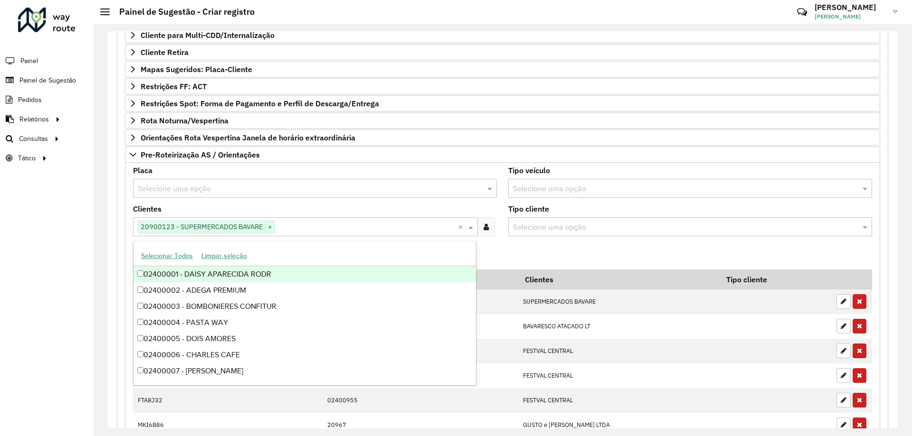
click at [516, 258] on formly-field "Adicionar" at bounding box center [502, 257] width 750 height 26
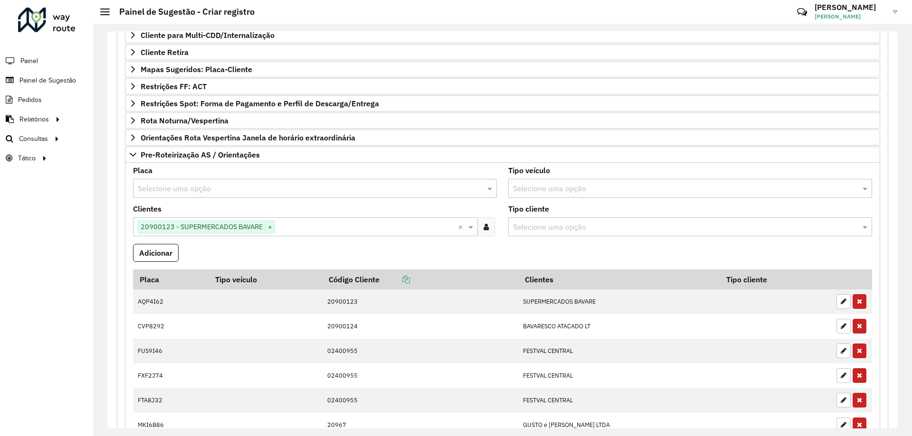
click at [223, 188] on input "text" at bounding box center [305, 188] width 335 height 11
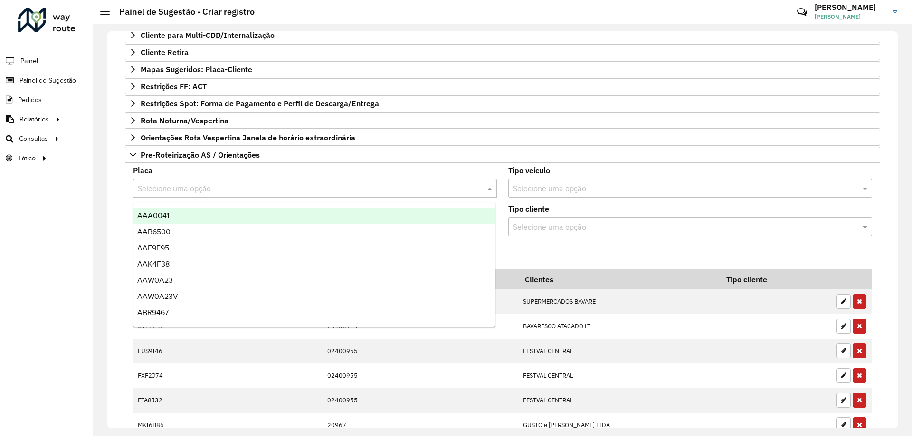
paste input "*******"
type input "*******"
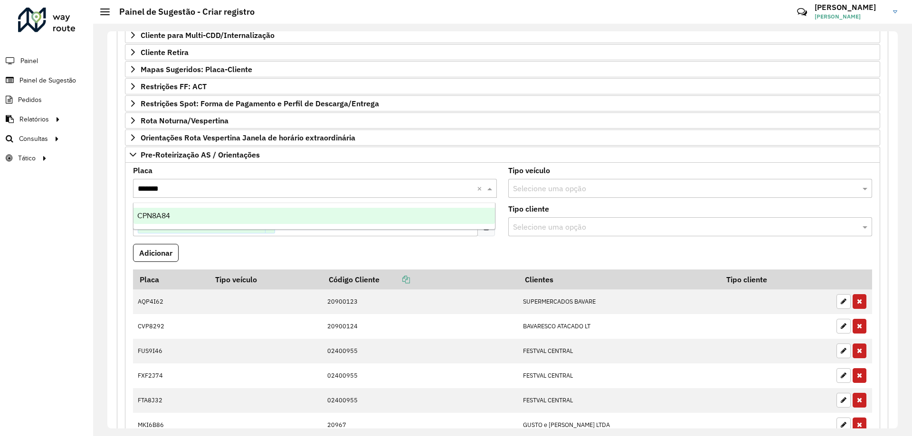
click at [206, 210] on div "CPN8A84" at bounding box center [313, 216] width 361 height 16
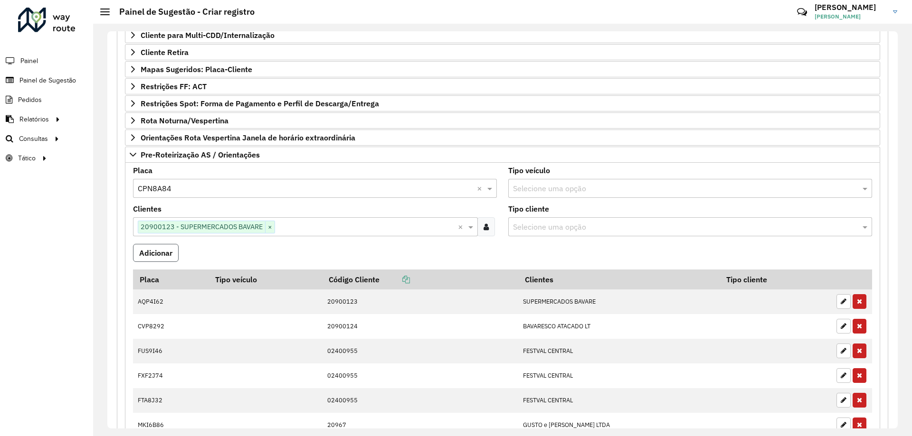
click at [167, 258] on button "Adicionar" at bounding box center [156, 253] width 46 height 18
click at [310, 253] on formly-field "Adicionar" at bounding box center [502, 257] width 750 height 26
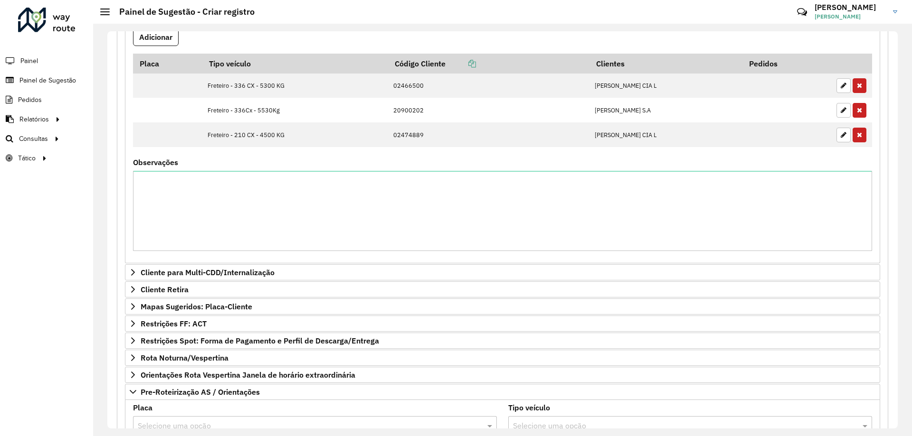
scroll to position [354, 0]
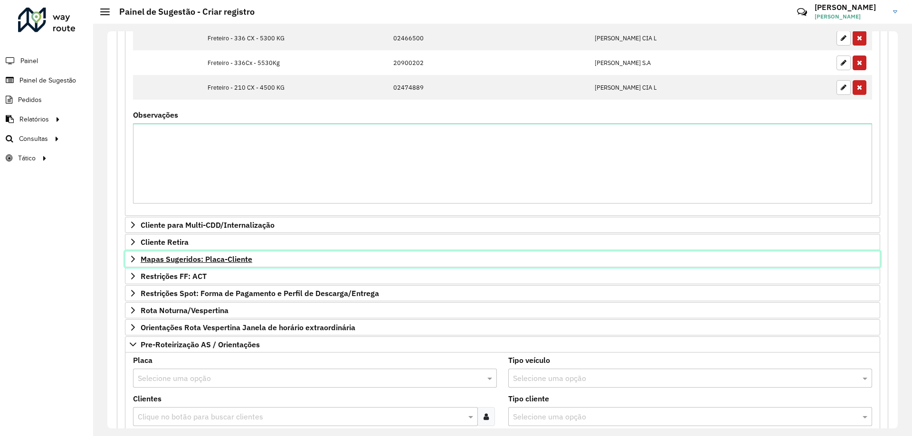
click at [142, 254] on link "Mapas Sugeridos: Placa-Cliente" at bounding box center [502, 259] width 755 height 16
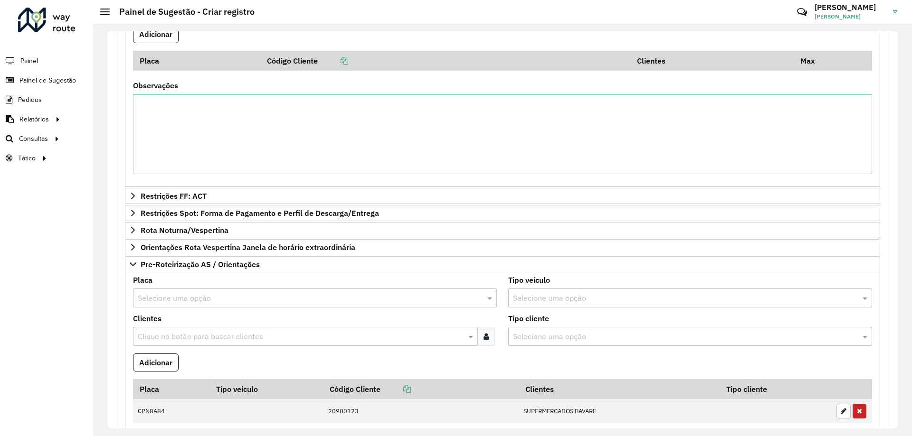
scroll to position [544, 0]
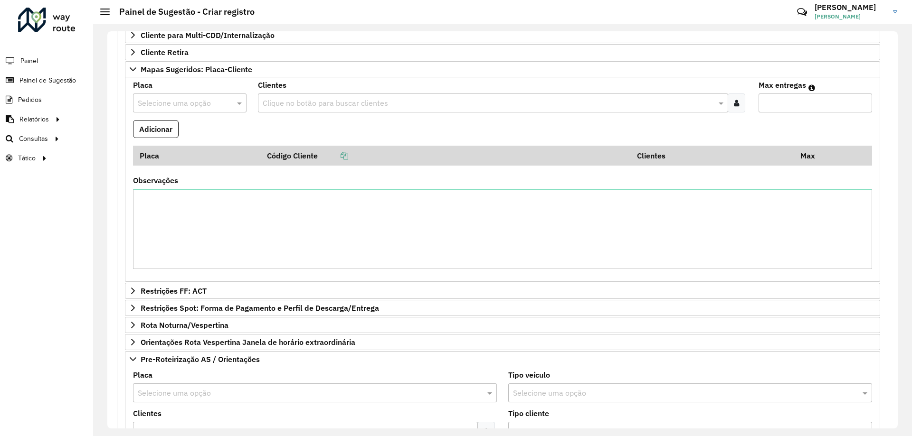
click at [181, 101] on input "text" at bounding box center [180, 103] width 85 height 11
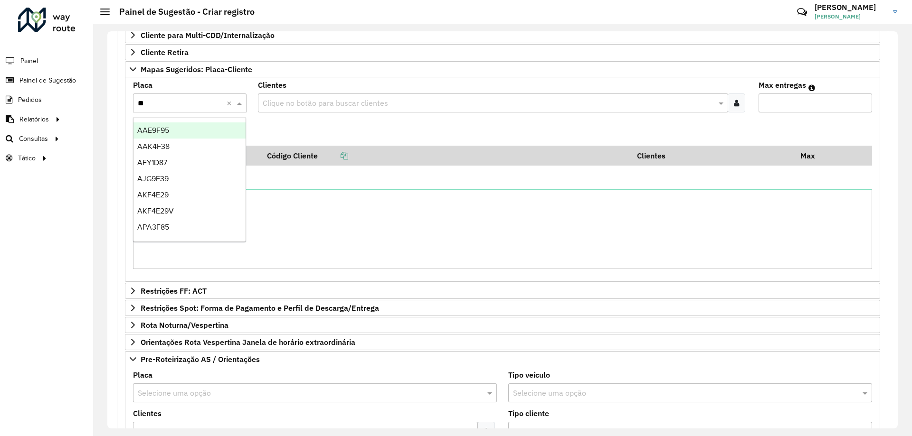
type input "***"
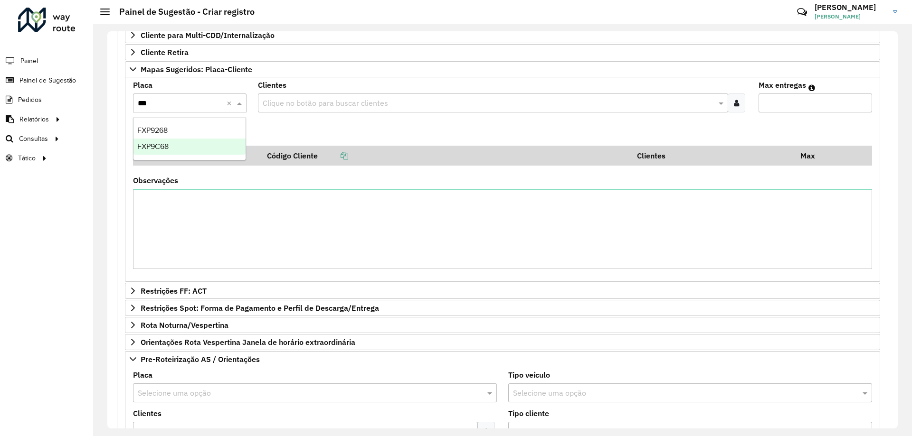
click at [189, 146] on div "FXP9C68" at bounding box center [189, 147] width 112 height 16
click at [317, 103] on input "text" at bounding box center [487, 103] width 455 height 11
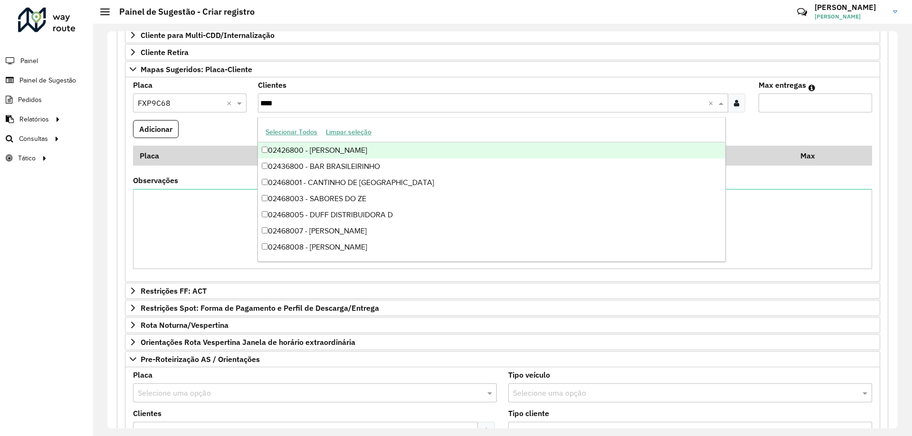
type input "*****"
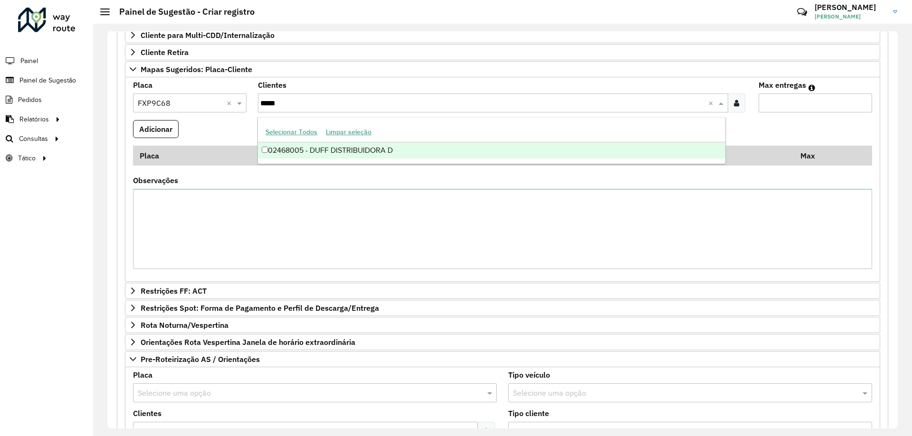
click at [411, 150] on div "02468005 - DUFF DISTRIBUIDORA D" at bounding box center [491, 150] width 467 height 16
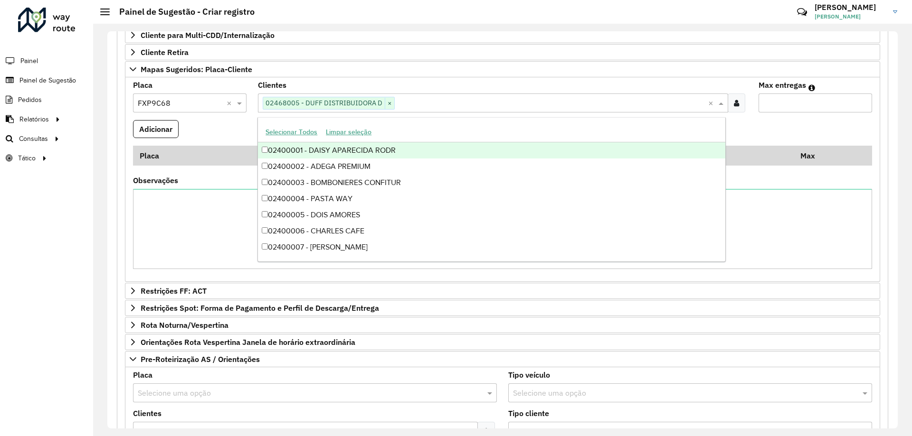
click at [780, 107] on input "Max entregas" at bounding box center [814, 103] width 113 height 19
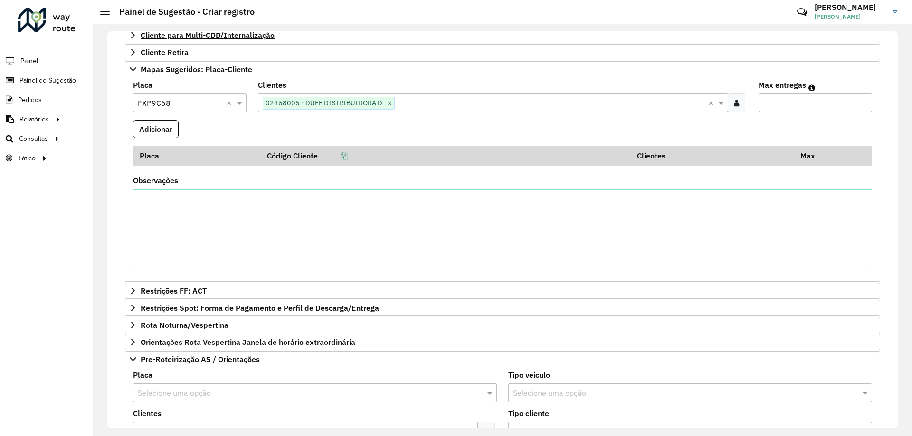
scroll to position [496, 0]
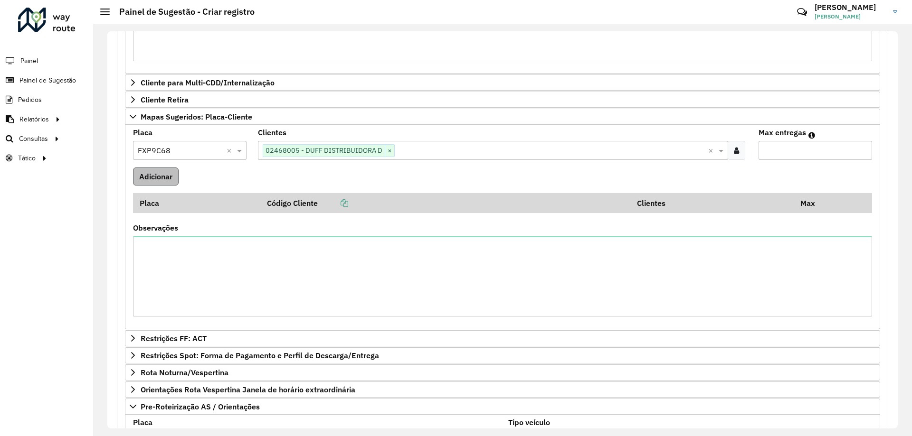
type input "*"
click at [162, 176] on button "Adicionar" at bounding box center [156, 177] width 46 height 18
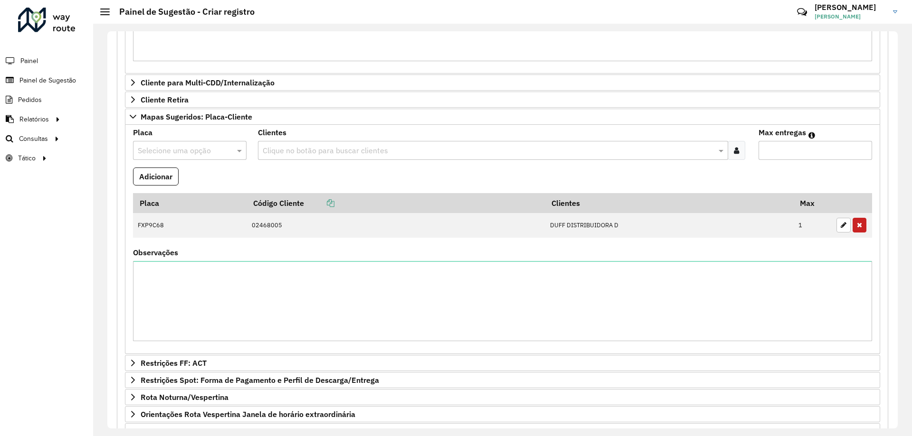
click at [281, 172] on formly-field "Adicionar" at bounding box center [502, 181] width 750 height 26
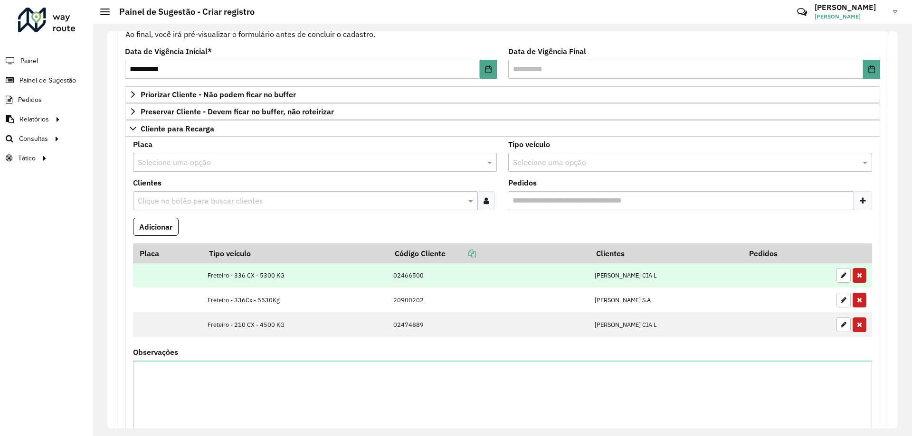
scroll to position [0, 0]
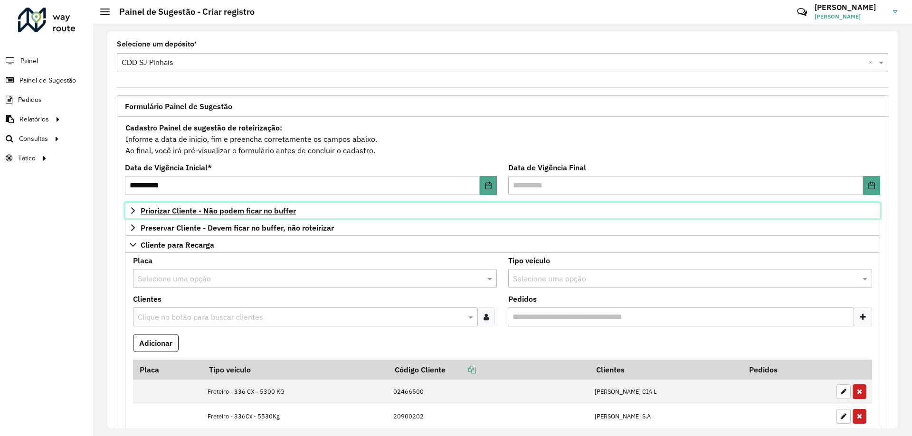
click at [140, 210] on link "Priorizar Cliente - Não podem ficar no buffer" at bounding box center [502, 211] width 755 height 16
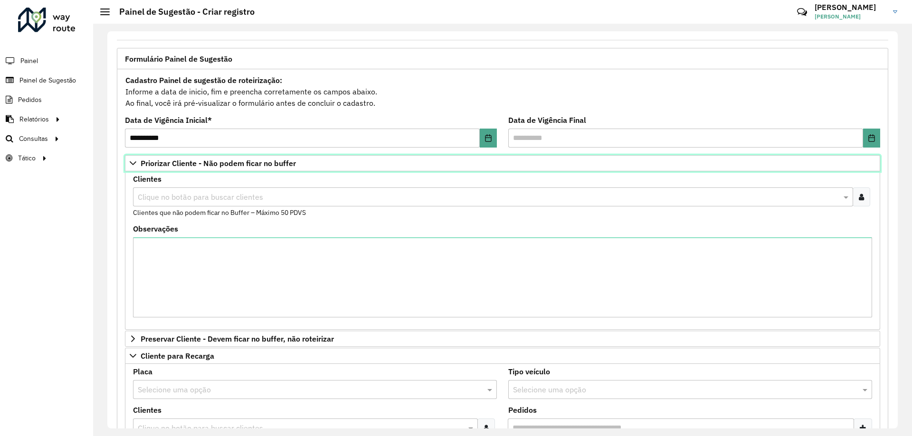
scroll to position [95, 0]
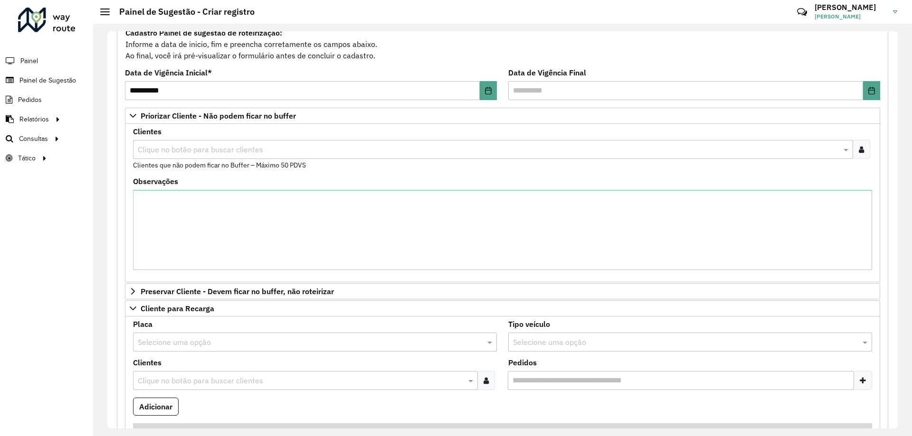
click at [189, 148] on input "text" at bounding box center [487, 149] width 705 height 11
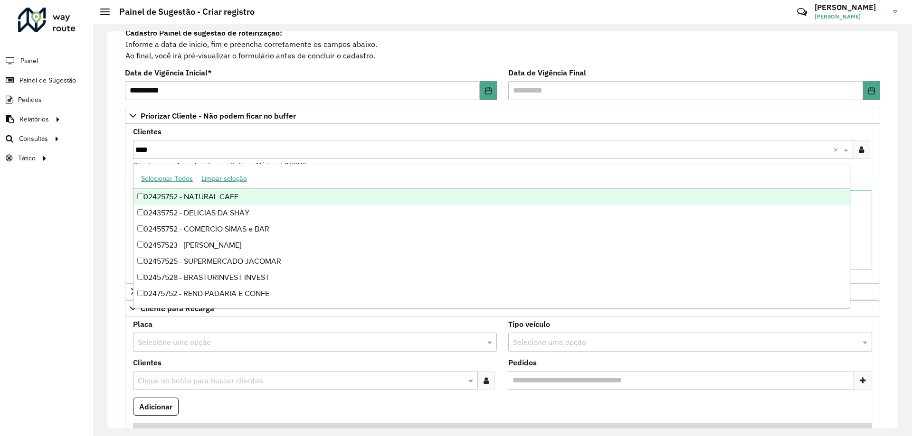
type input "*****"
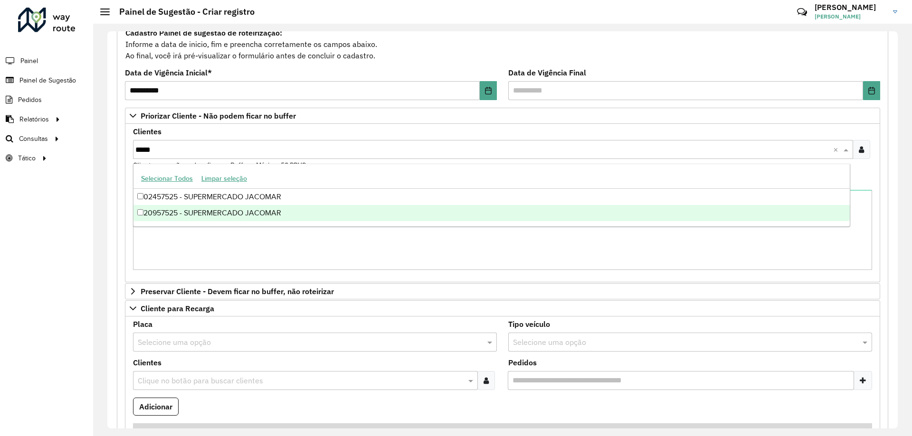
click at [259, 213] on div "20957525 - SUPERMERCADO JACOMAR" at bounding box center [491, 213] width 716 height 16
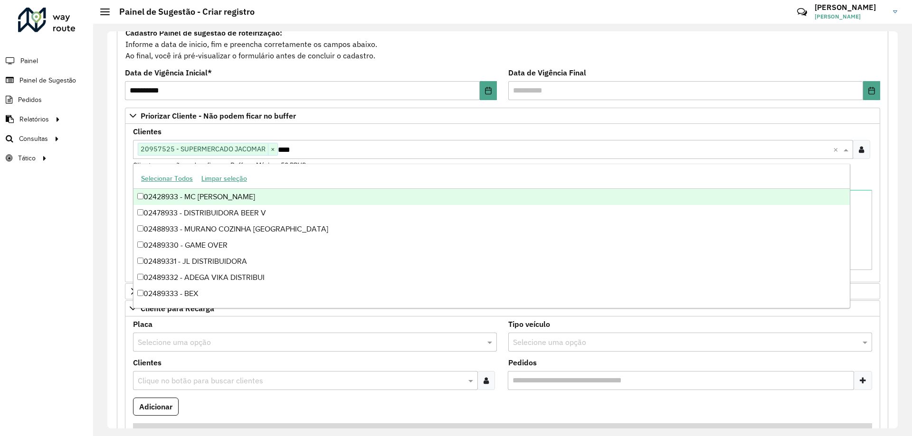
type input "*****"
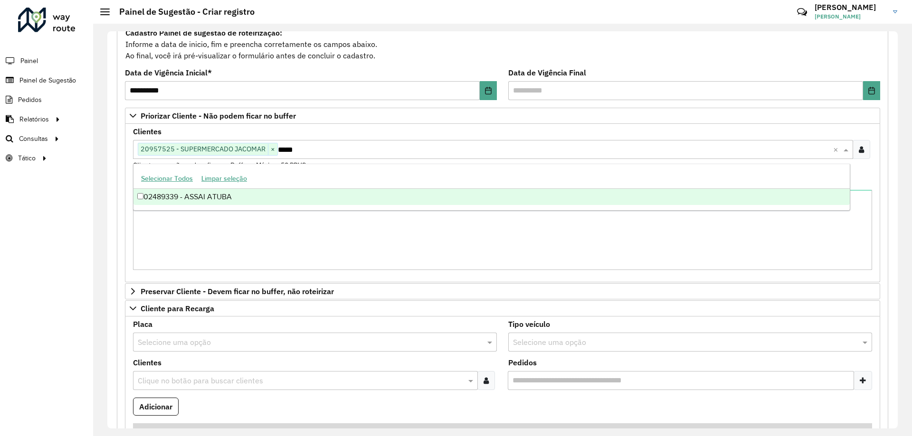
click at [294, 197] on div "02489339 - ASSAI ATUBA" at bounding box center [491, 197] width 716 height 16
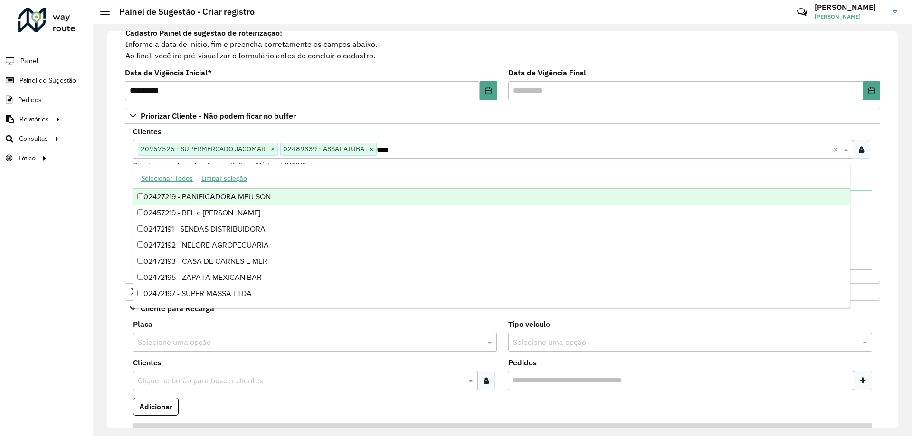
type input "*****"
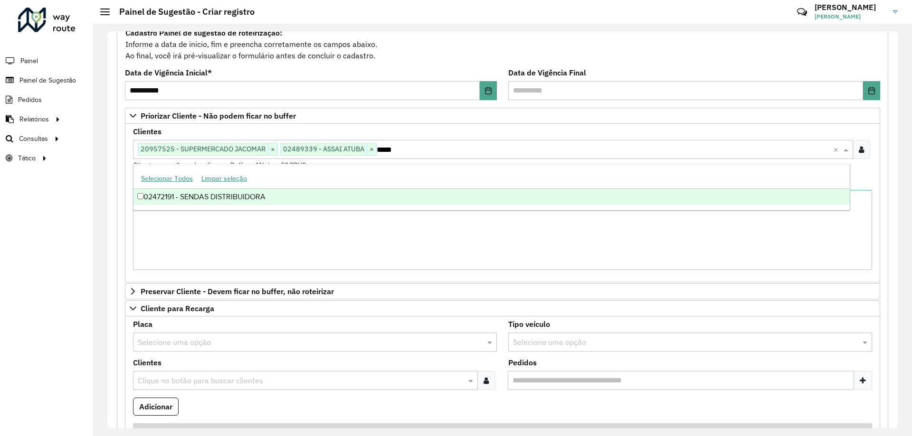
click at [294, 197] on div "02472191 - SENDAS DISTRIBUIDORA" at bounding box center [491, 197] width 716 height 16
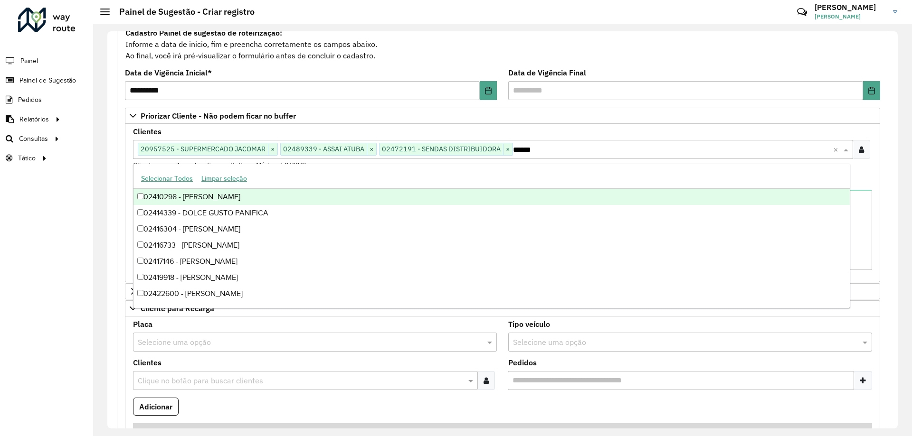
type input "*******"
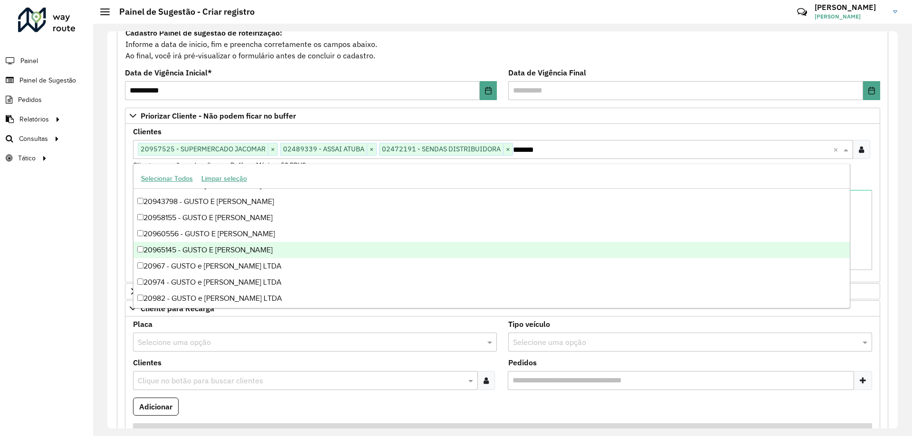
scroll to position [257, 0]
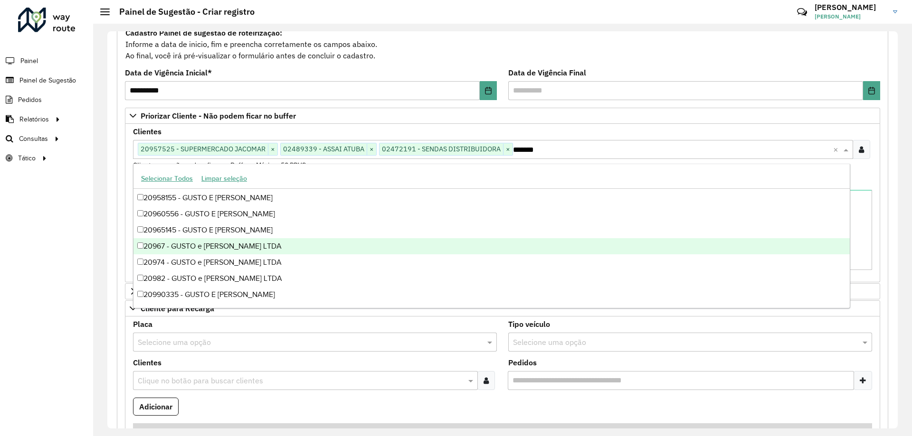
click at [246, 249] on div "20967 - GUSTO e [PERSON_NAME] LTDA" at bounding box center [491, 246] width 716 height 16
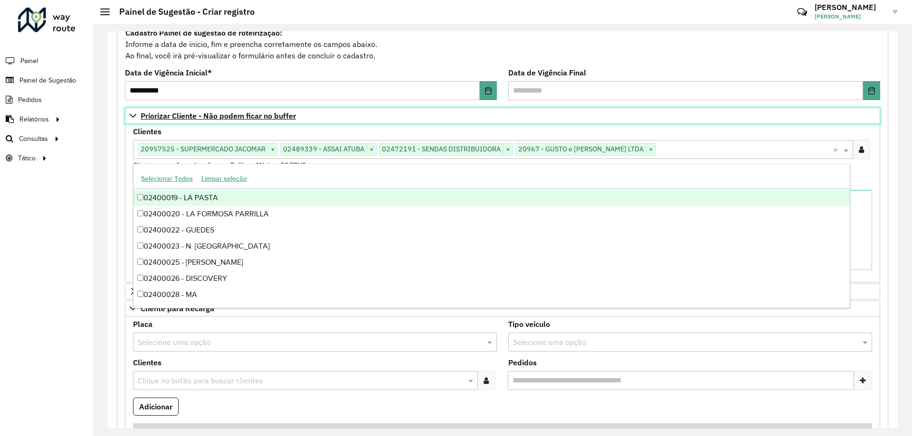
click at [762, 116] on link "Priorizar Cliente - Não podem ficar no buffer" at bounding box center [502, 116] width 755 height 16
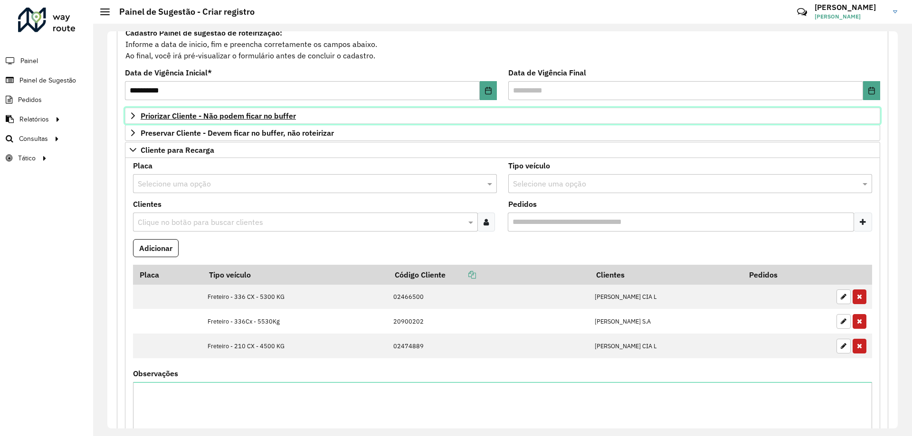
click at [133, 114] on icon at bounding box center [133, 116] width 4 height 7
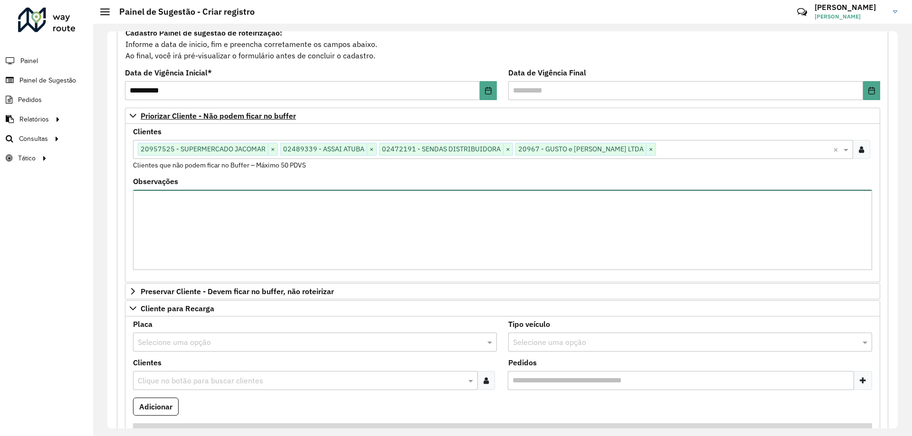
click at [188, 236] on textarea "Observações" at bounding box center [502, 230] width 739 height 80
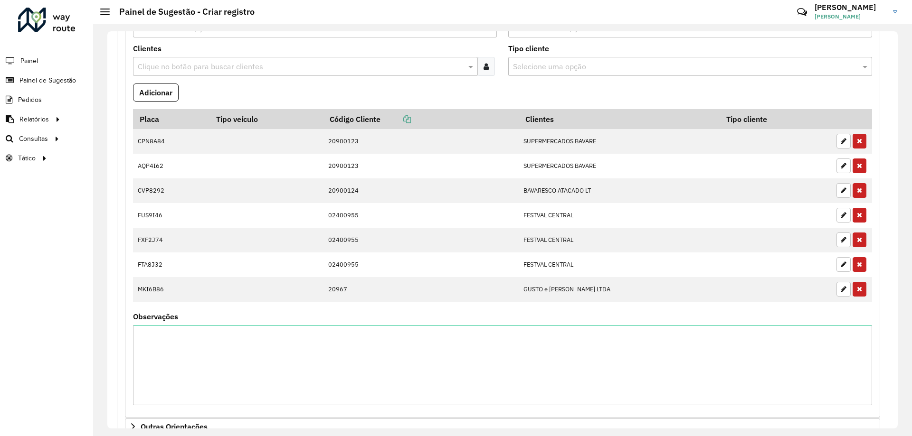
scroll to position [1157, 0]
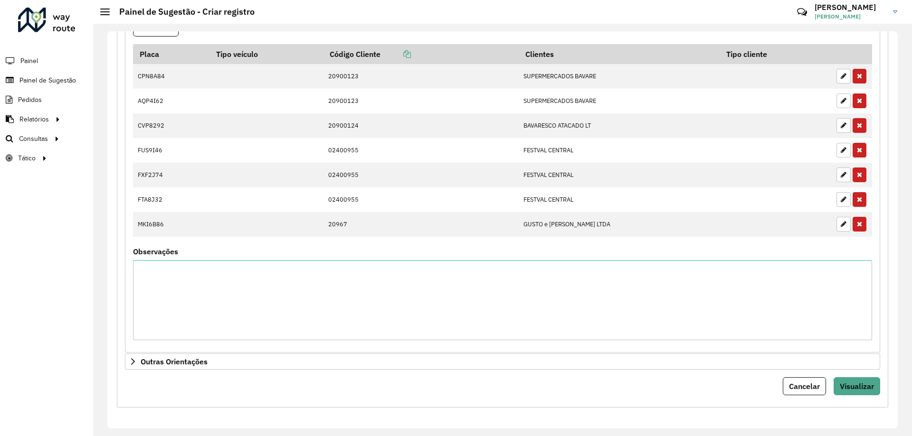
type textarea "*******"
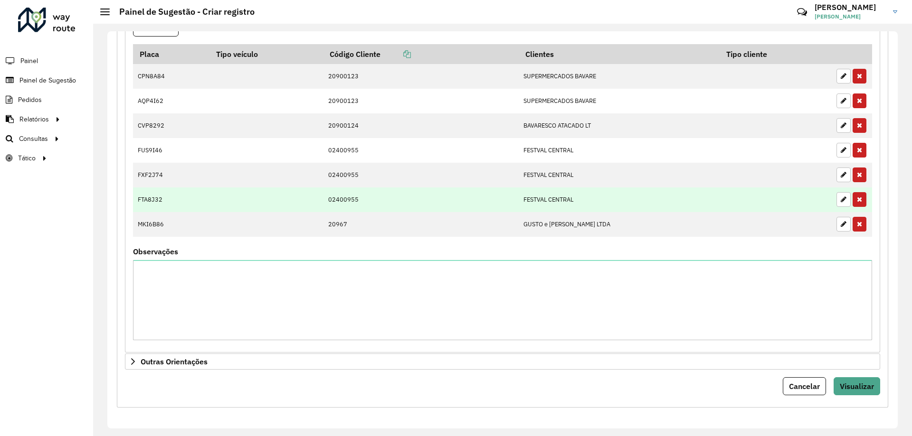
scroll to position [967, 0]
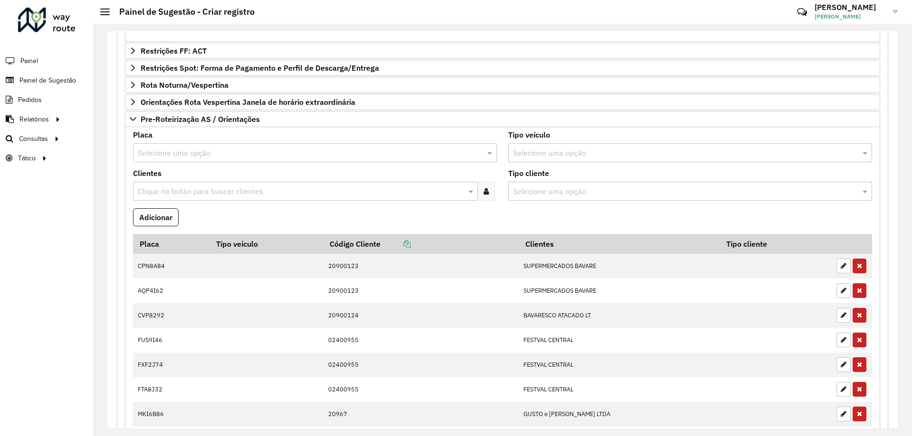
click at [196, 194] on input "text" at bounding box center [300, 191] width 330 height 11
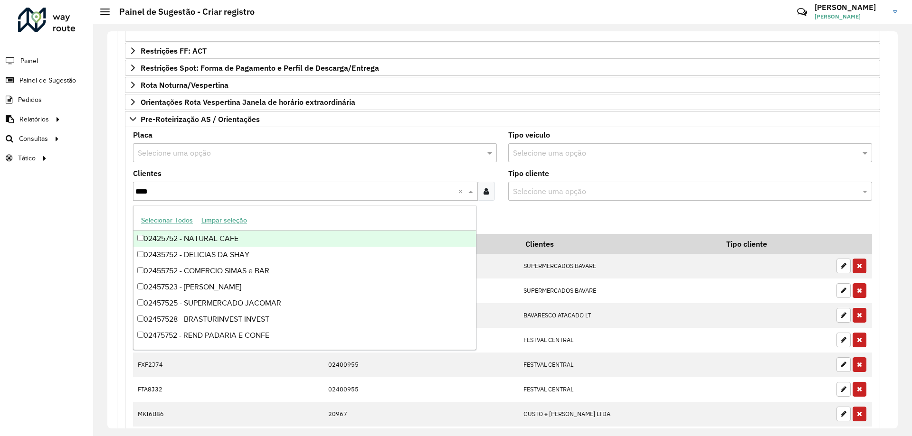
type input "*****"
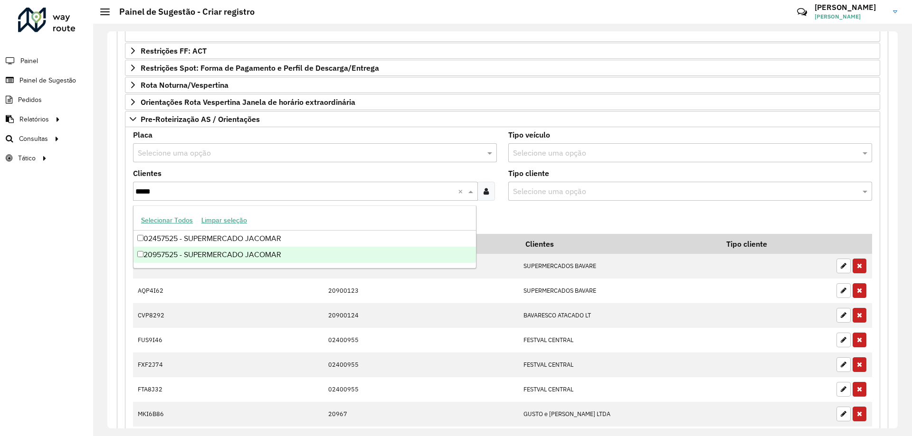
click at [239, 249] on div "20957525 - SUPERMERCADO JACOMAR" at bounding box center [304, 255] width 342 height 16
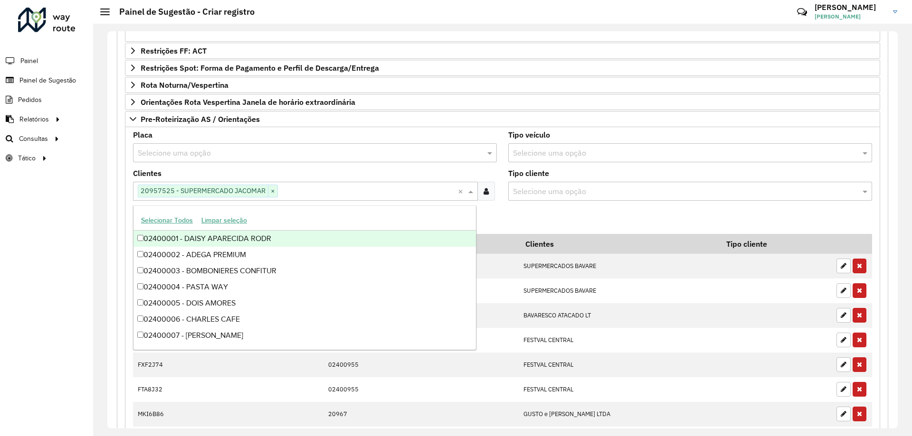
click at [238, 155] on input "text" at bounding box center [305, 153] width 335 height 11
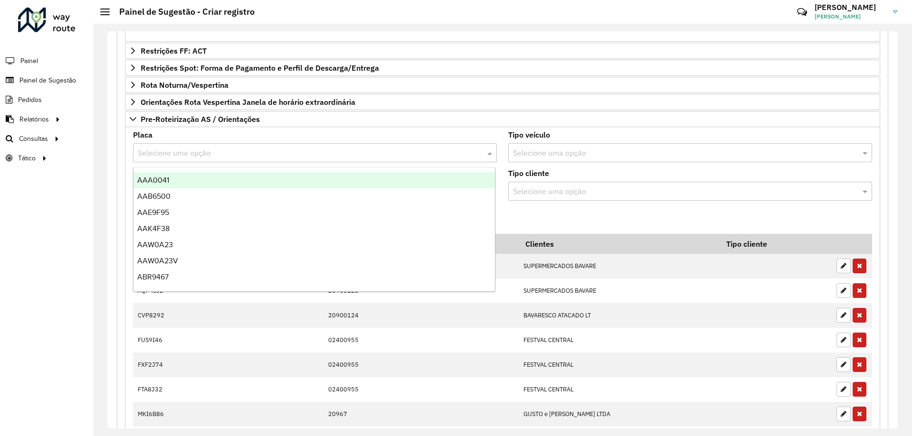
paste input "*******"
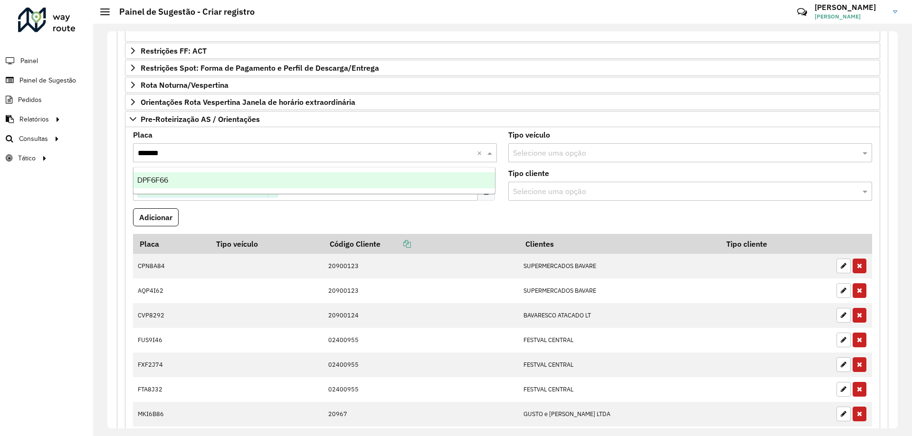
type input "*******"
click at [563, 210] on formly-field "Adicionar" at bounding box center [502, 221] width 750 height 26
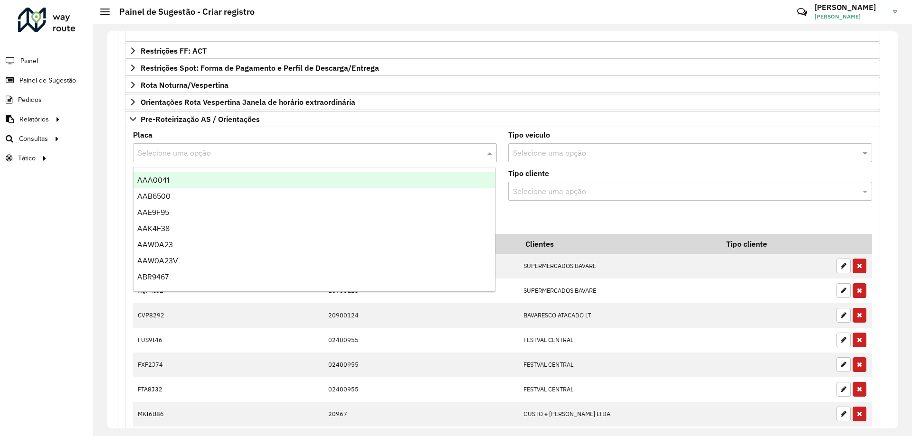
click at [198, 154] on input "text" at bounding box center [305, 153] width 335 height 11
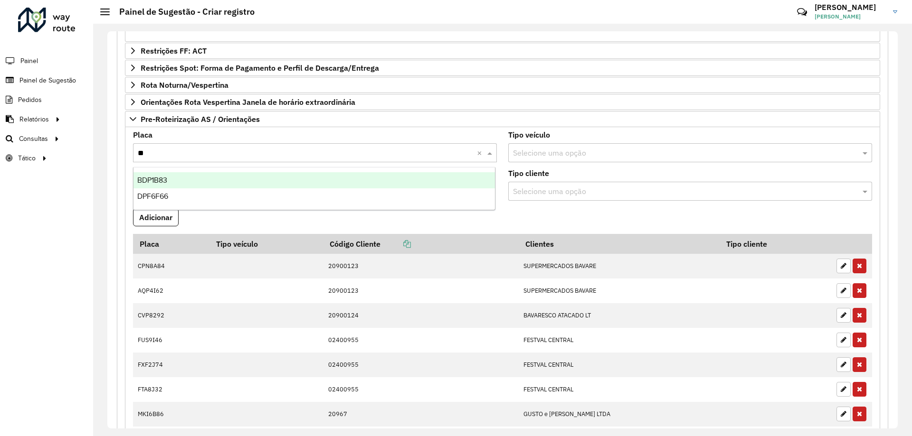
type input "***"
click at [215, 181] on div "DPF6F66" at bounding box center [313, 180] width 361 height 16
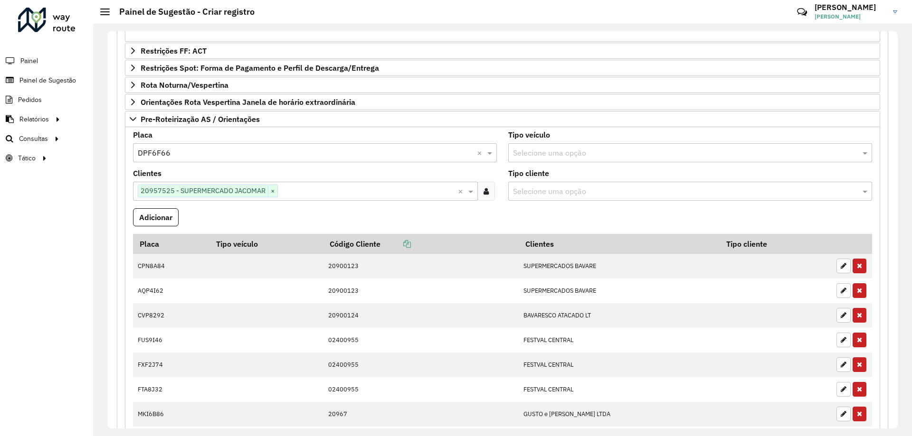
click at [202, 218] on formly-field "Adicionar" at bounding box center [502, 221] width 750 height 26
click at [163, 209] on button "Adicionar" at bounding box center [156, 217] width 46 height 18
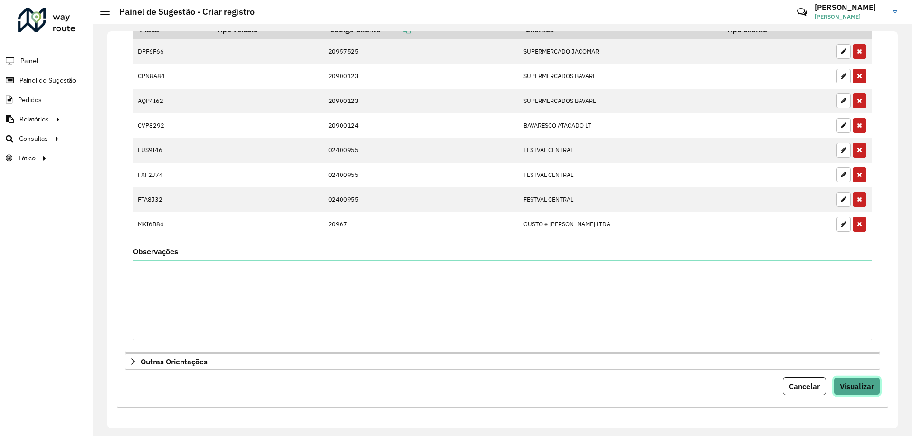
click at [859, 384] on span "Visualizar" at bounding box center [856, 386] width 34 height 9
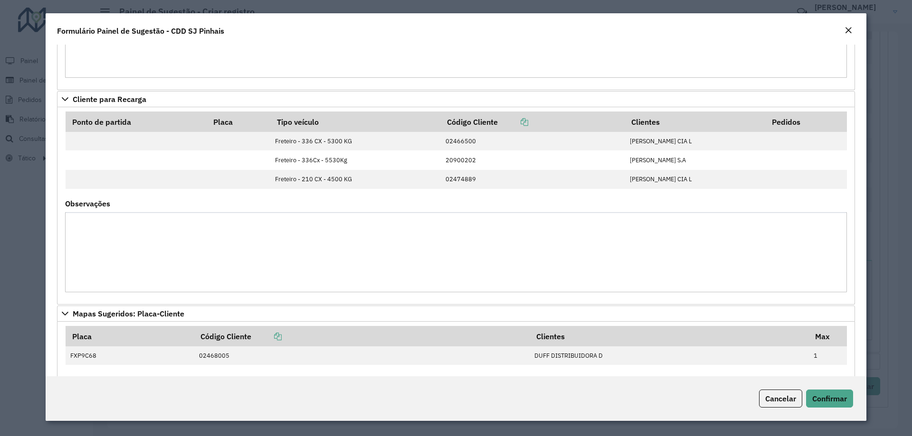
scroll to position [0, 0]
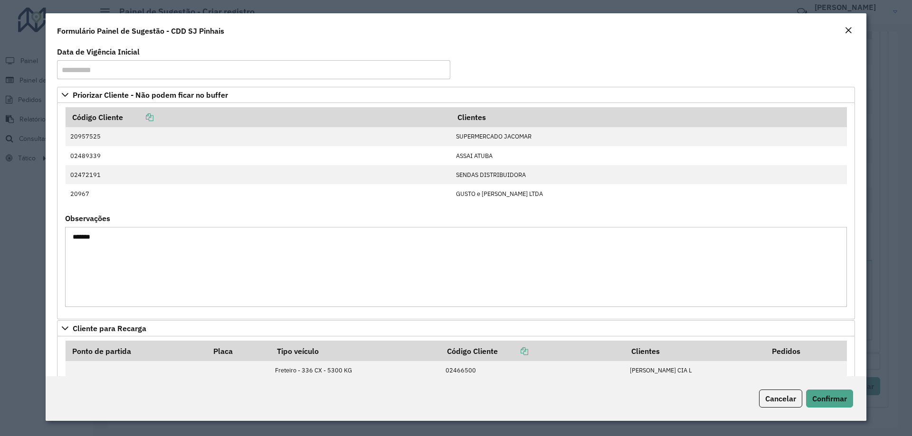
click at [58, 204] on div "Código Cliente Clientes 20957525 SUPERMERCADO JACOMAR 02489339 ASSAI ATUBA 0247…" at bounding box center [456, 211] width 798 height 216
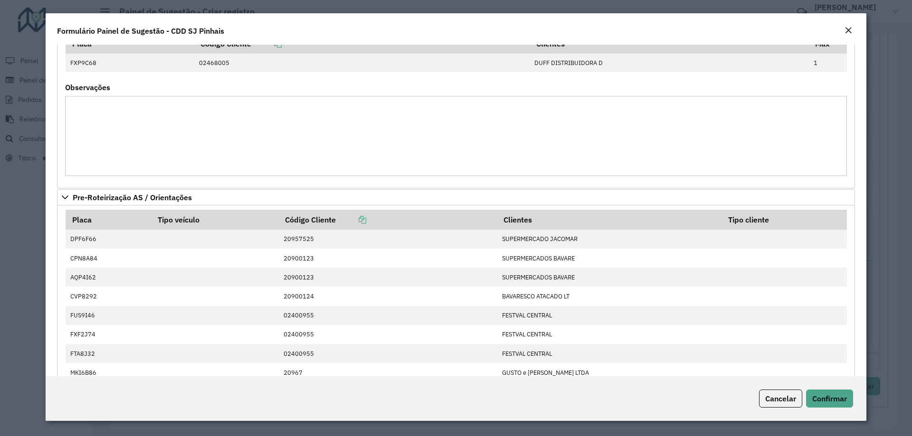
scroll to position [475, 0]
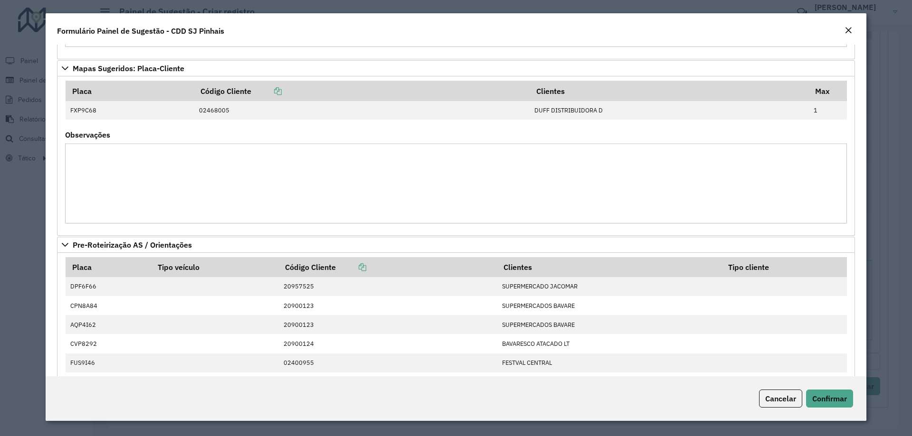
click at [292, 207] on textarea "Observações" at bounding box center [455, 183] width 781 height 80
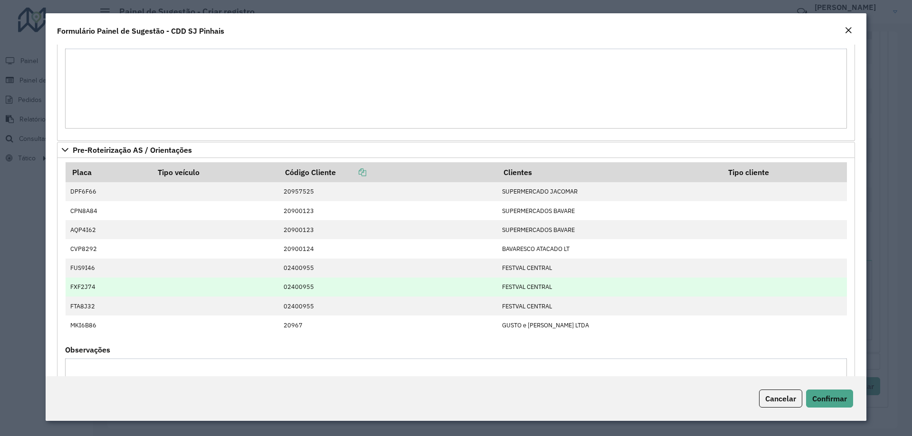
scroll to position [617, 0]
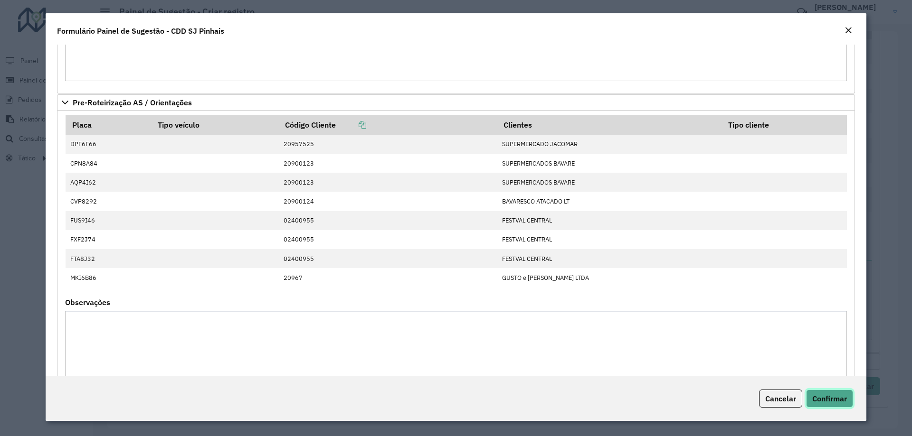
click at [838, 404] on button "Confirmar" at bounding box center [829, 399] width 47 height 18
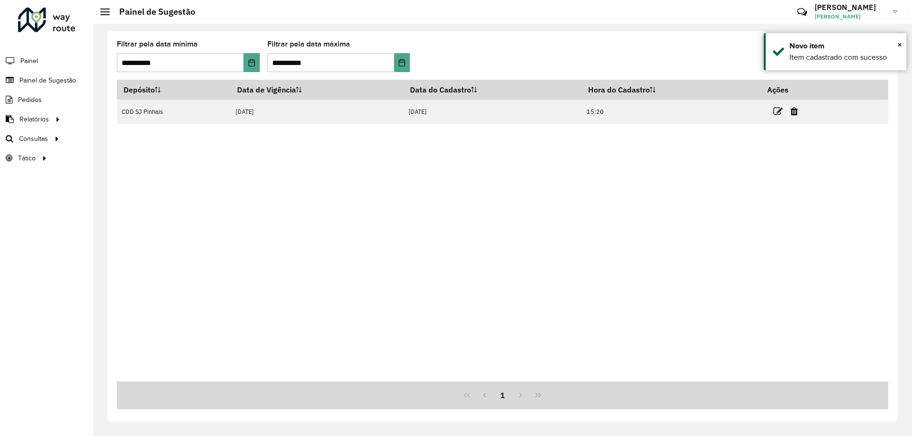
click at [365, 282] on div "Depósito Data de Vigência Data do Cadastro Hora do Cadastro Ações CDD SJ Pinhai…" at bounding box center [502, 231] width 771 height 302
